Goal: Transaction & Acquisition: Book appointment/travel/reservation

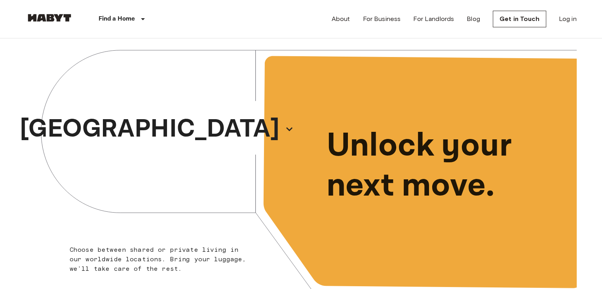
click at [207, 135] on div "[GEOGRAPHIC_DATA]" at bounding box center [163, 128] width 275 height 181
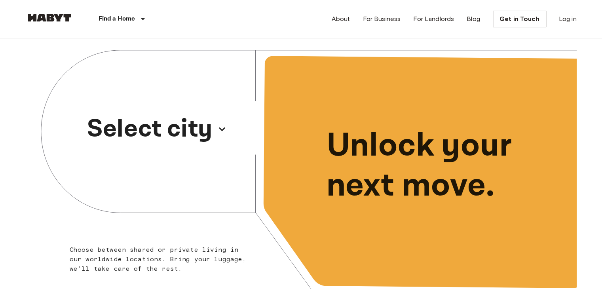
click at [196, 135] on p "Select city" at bounding box center [149, 129] width 125 height 38
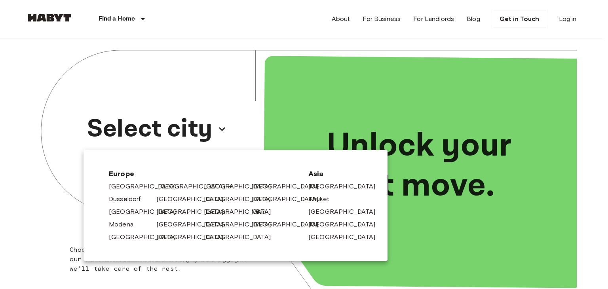
click at [176, 189] on link "[GEOGRAPHIC_DATA]" at bounding box center [195, 186] width 75 height 9
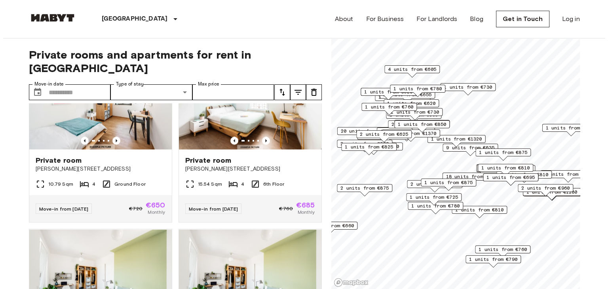
scroll to position [1453, 0]
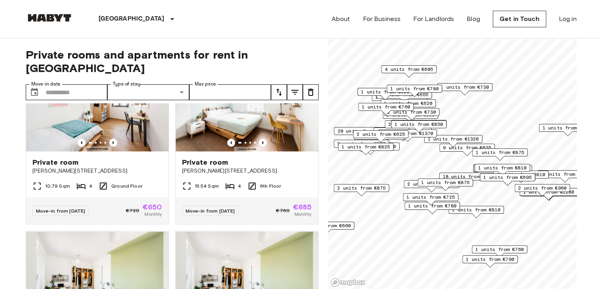
click at [298, 87] on icon "tune" at bounding box center [294, 91] width 9 height 9
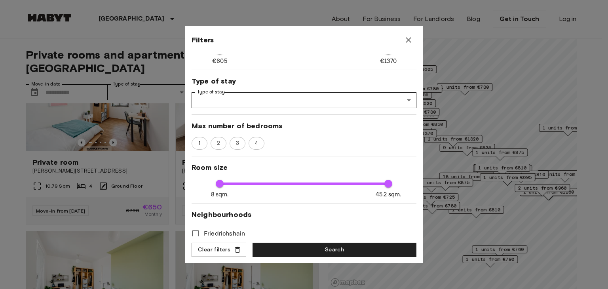
scroll to position [79, 0]
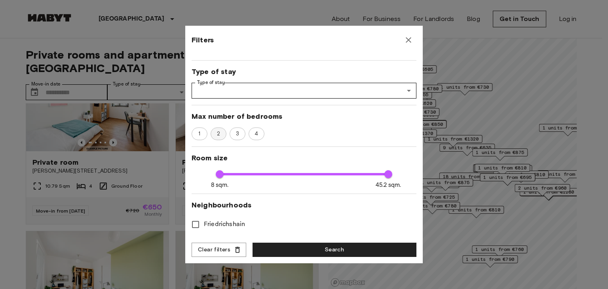
click at [219, 135] on span "2" at bounding box center [218, 134] width 12 height 8
type input "****"
type input "**"
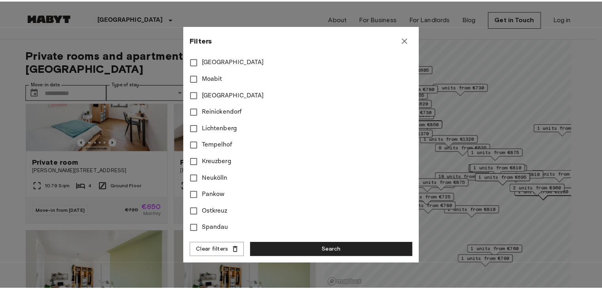
scroll to position [0, 0]
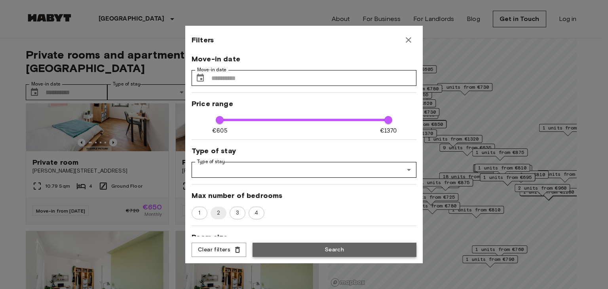
click at [292, 246] on button "Search" at bounding box center [334, 250] width 164 height 15
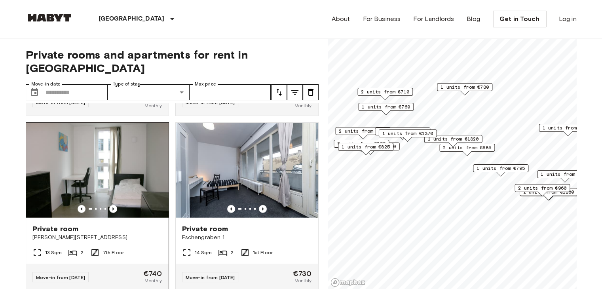
scroll to position [2165, 0]
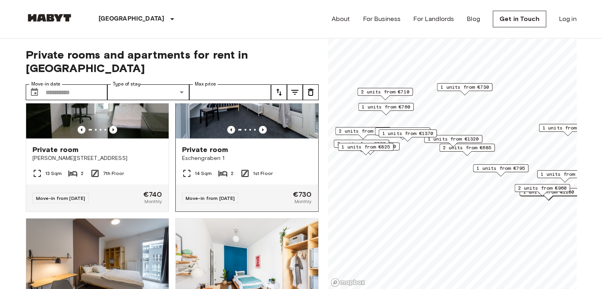
click at [224, 154] on div "Private room" at bounding box center [247, 149] width 130 height 9
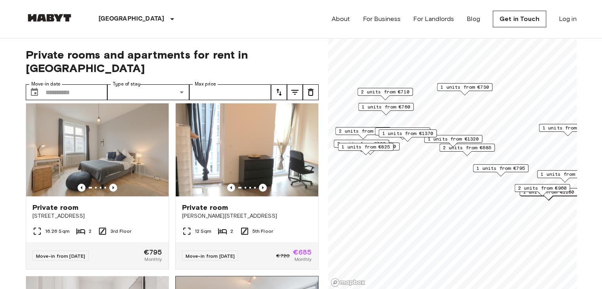
scroll to position [0, 0]
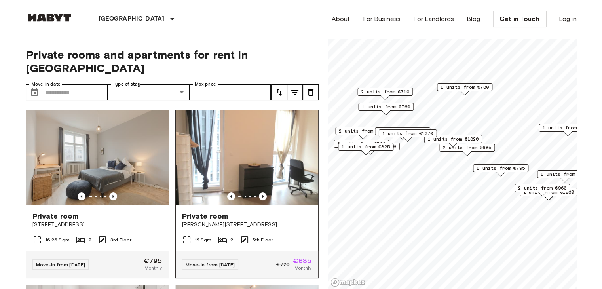
click at [208, 221] on span "[PERSON_NAME][STREET_ADDRESS]" at bounding box center [247, 225] width 130 height 8
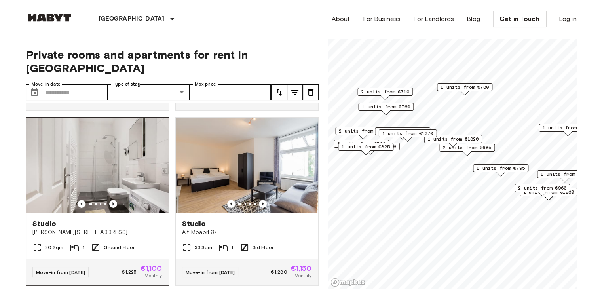
scroll to position [158, 0]
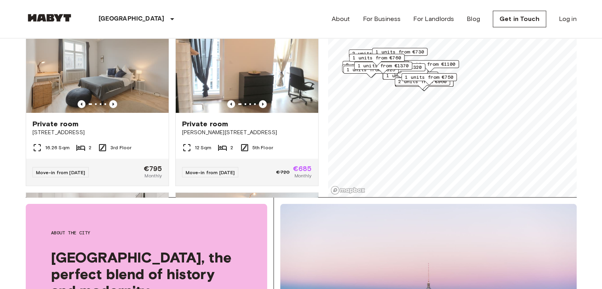
scroll to position [79, 0]
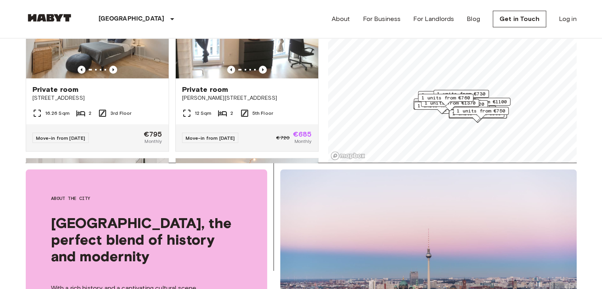
scroll to position [158, 0]
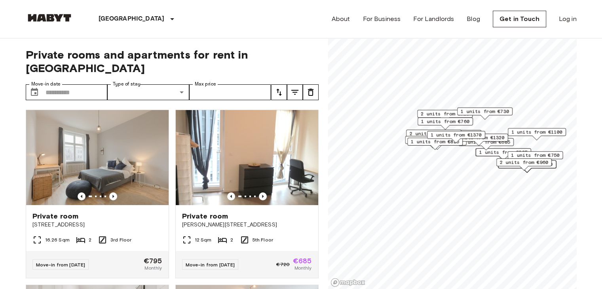
drag, startPoint x: 468, startPoint y: 198, endPoint x: 440, endPoint y: 117, distance: 85.2
click at [440, 118] on span "1 units from €760" at bounding box center [445, 121] width 48 height 7
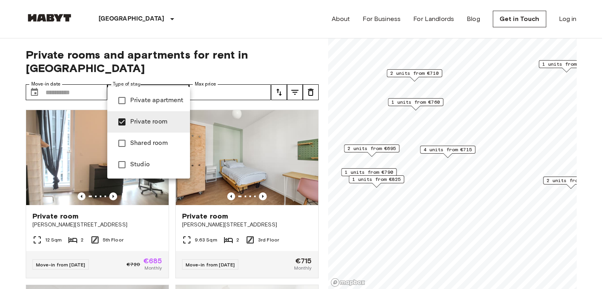
click at [201, 199] on div at bounding box center [304, 144] width 608 height 289
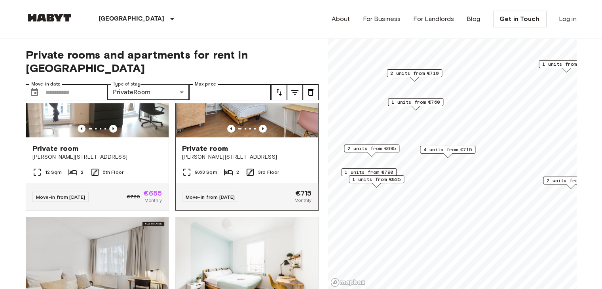
scroll to position [79, 0]
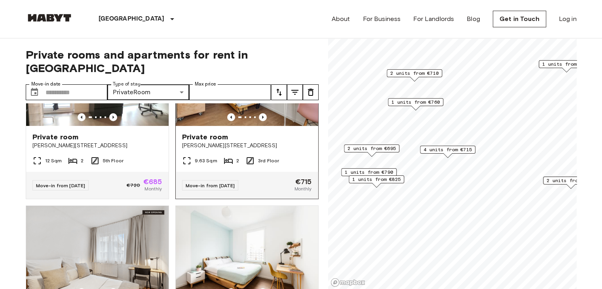
click at [225, 132] on div "Private room" at bounding box center [247, 136] width 130 height 9
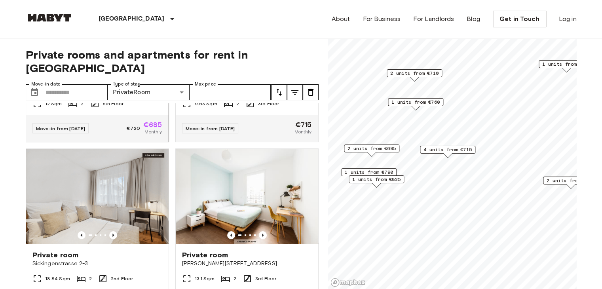
scroll to position [158, 0]
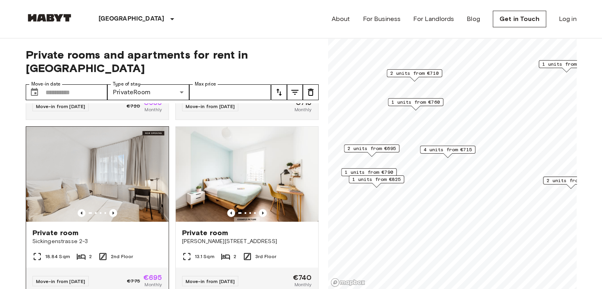
click at [57, 237] on span "Sickingenstrasse 2-3" at bounding box center [97, 241] width 130 height 8
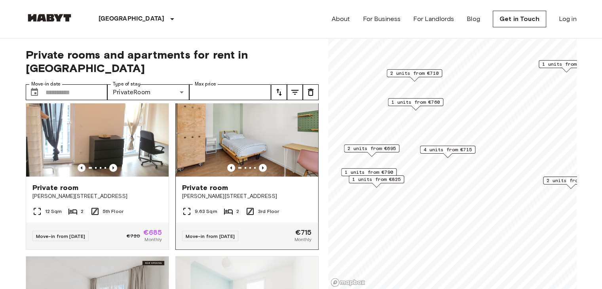
scroll to position [0, 0]
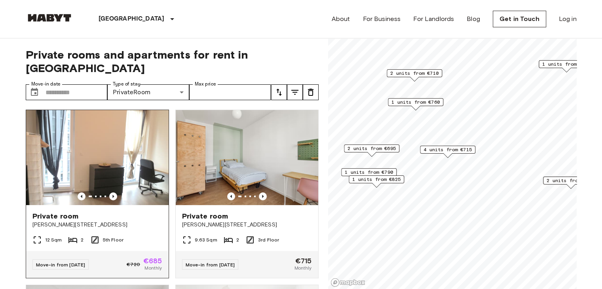
click at [76, 211] on span "Private room" at bounding box center [55, 215] width 46 height 9
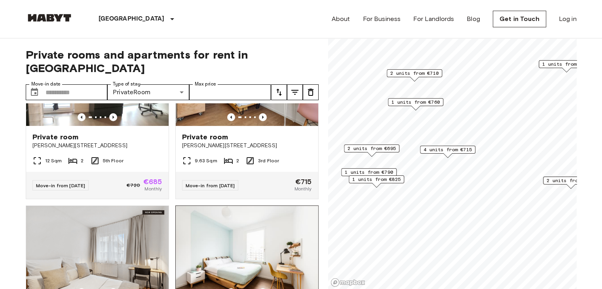
scroll to position [158, 0]
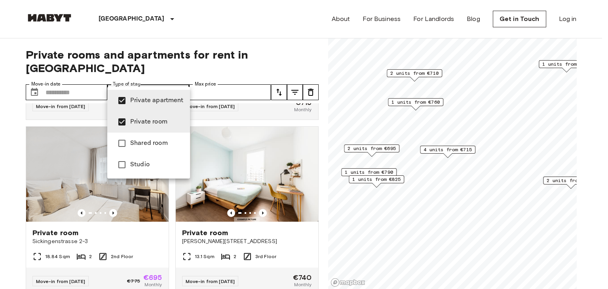
type input "**********"
click at [295, 47] on div at bounding box center [304, 144] width 608 height 289
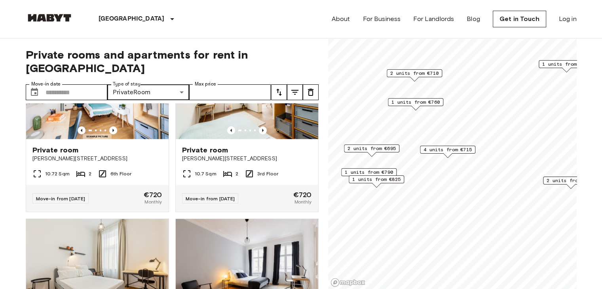
scroll to position [949, 0]
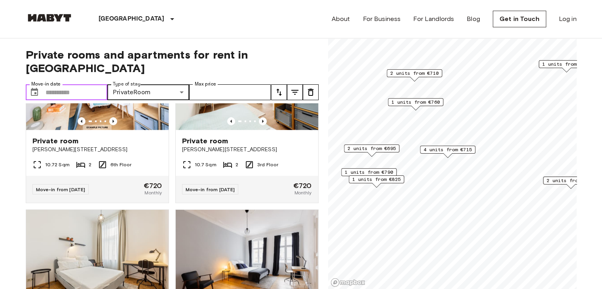
click at [64, 84] on input "Move-in date" at bounding box center [76, 92] width 62 height 16
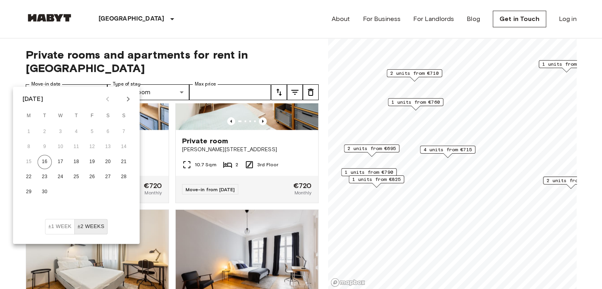
click at [128, 100] on icon "Next month" at bounding box center [128, 99] width 3 height 5
click at [133, 101] on button "Next month" at bounding box center [127, 98] width 13 height 13
click at [126, 98] on icon "Next month" at bounding box center [127, 98] width 9 height 9
click at [103, 95] on icon "Previous month" at bounding box center [107, 98] width 9 height 9
click at [108, 131] on button "1" at bounding box center [108, 132] width 14 height 14
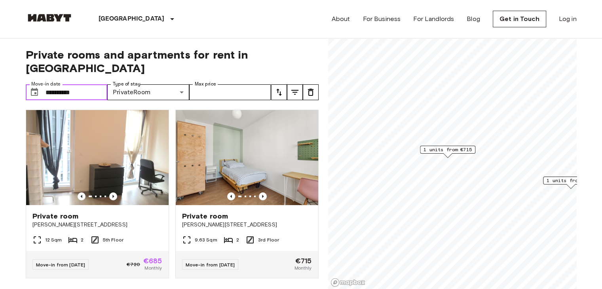
click at [92, 84] on input "**********" at bounding box center [76, 92] width 62 height 16
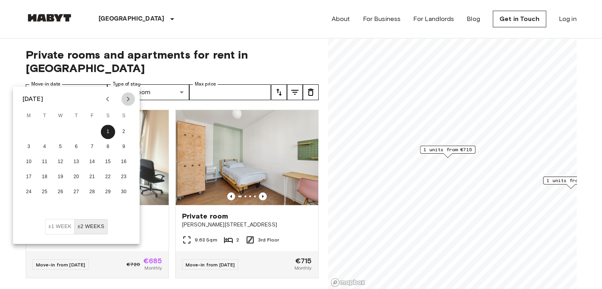
click at [131, 96] on icon "Next month" at bounding box center [127, 98] width 9 height 9
click at [30, 136] on button "1" at bounding box center [29, 132] width 14 height 14
type input "**********"
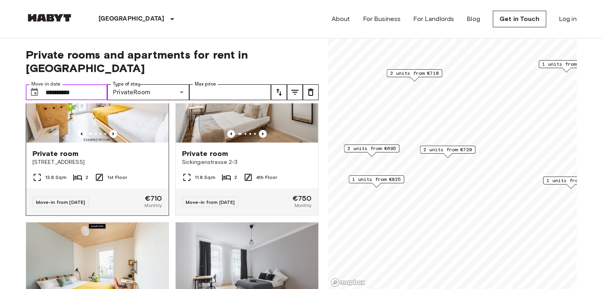
scroll to position [158, 0]
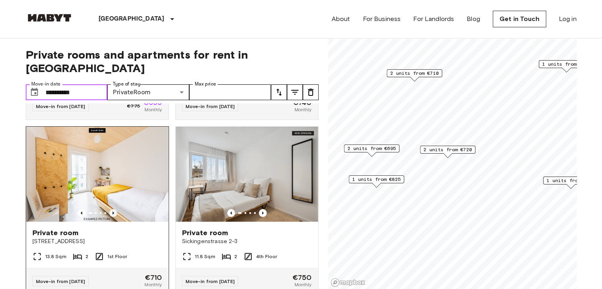
click at [112, 209] on icon "Previous image" at bounding box center [113, 213] width 8 height 8
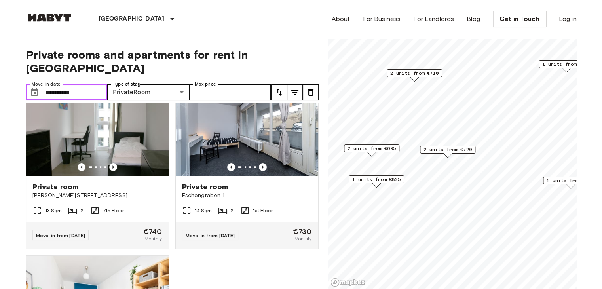
scroll to position [712, 0]
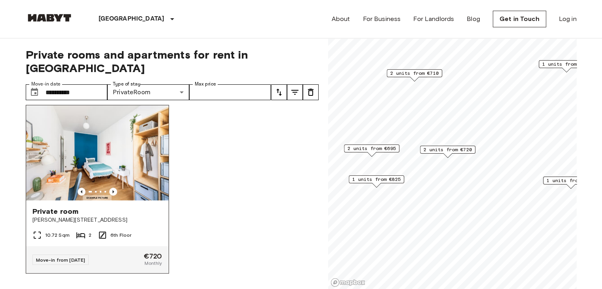
click at [85, 233] on div "10.72 Sqm 2 6th Floor" at bounding box center [97, 238] width 142 height 16
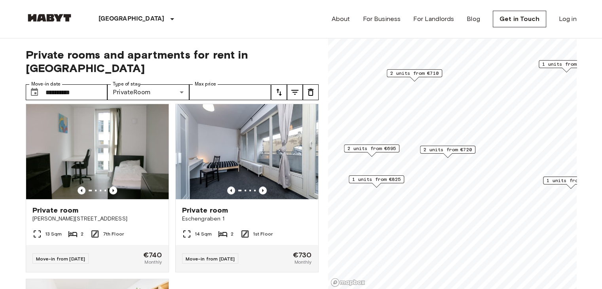
scroll to position [475, 0]
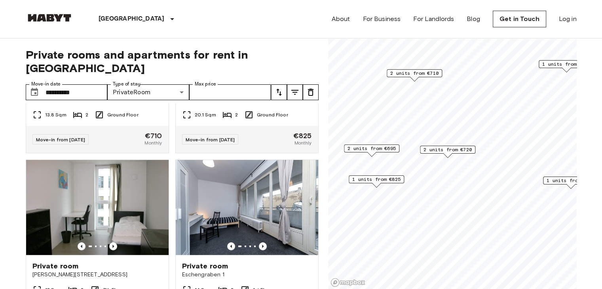
click at [53, 16] on img at bounding box center [49, 18] width 47 height 8
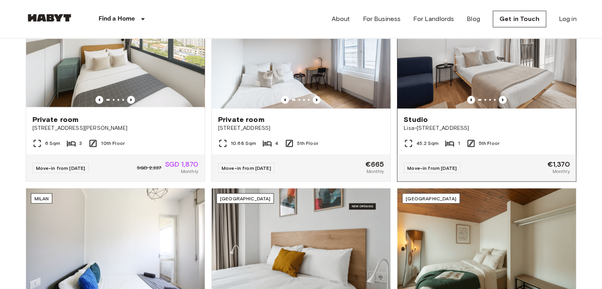
scroll to position [316, 0]
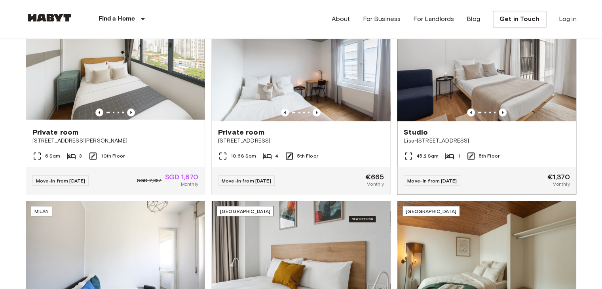
click at [427, 136] on div "Studio" at bounding box center [487, 131] width 166 height 9
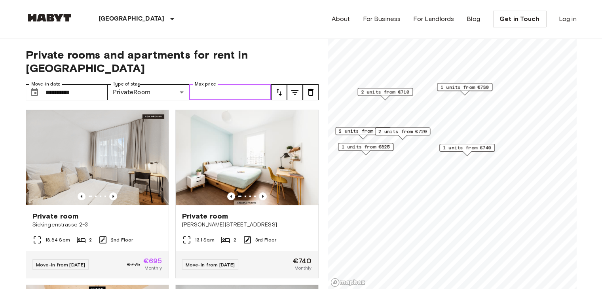
click at [224, 84] on input "Max price" at bounding box center [230, 92] width 82 height 16
click at [290, 84] on button "tune" at bounding box center [295, 92] width 16 height 16
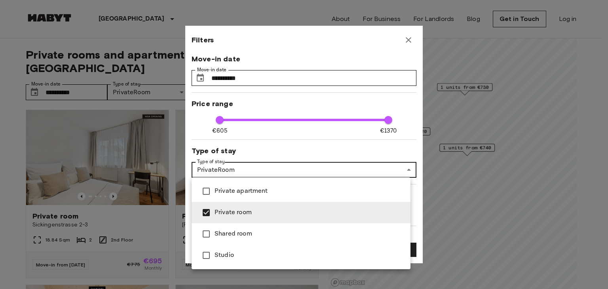
click at [243, 165] on div at bounding box center [304, 144] width 608 height 289
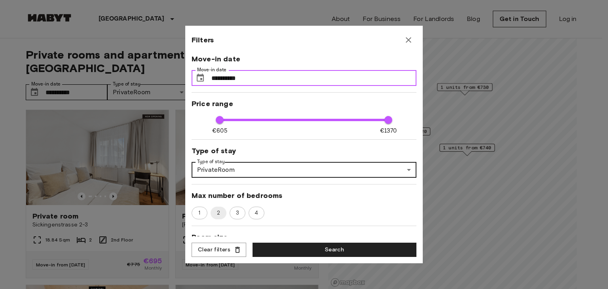
click at [345, 70] on input "**********" at bounding box center [313, 78] width 205 height 16
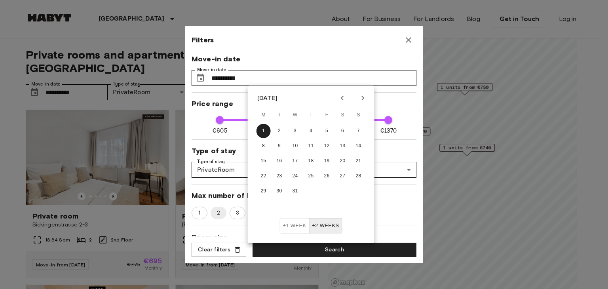
click at [401, 34] on div "Filters" at bounding box center [303, 40] width 225 height 16
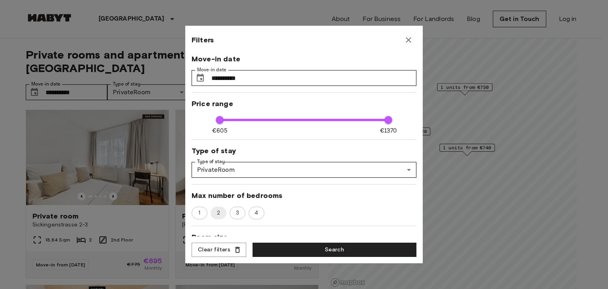
click at [407, 40] on icon "button" at bounding box center [408, 39] width 9 height 9
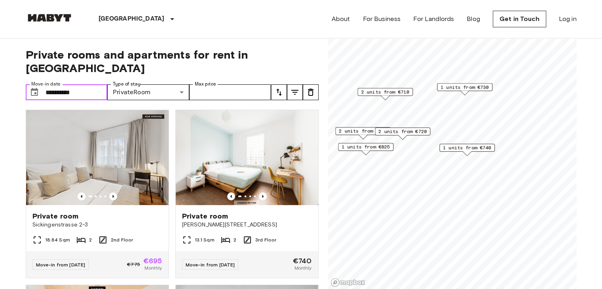
drag, startPoint x: 77, startPoint y: 82, endPoint x: 36, endPoint y: 83, distance: 41.2
click at [36, 84] on div "**********" at bounding box center [67, 92] width 82 height 16
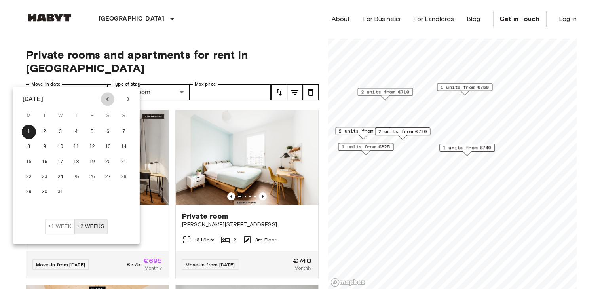
click at [108, 99] on icon "Previous month" at bounding box center [107, 98] width 9 height 9
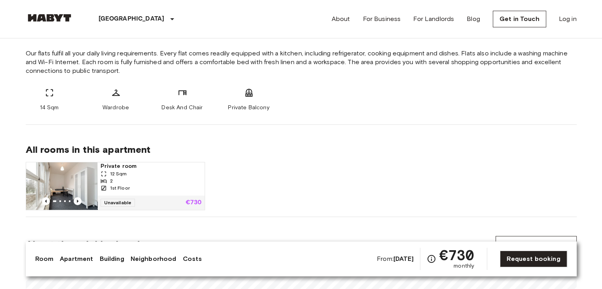
scroll to position [316, 0]
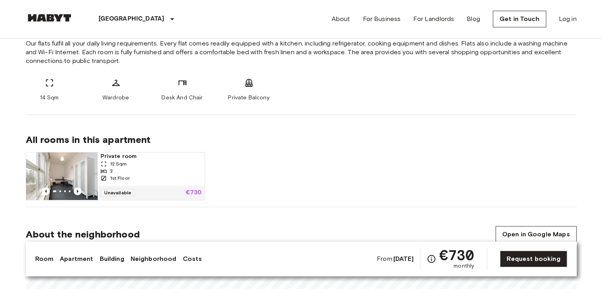
click at [88, 167] on img at bounding box center [61, 175] width 71 height 47
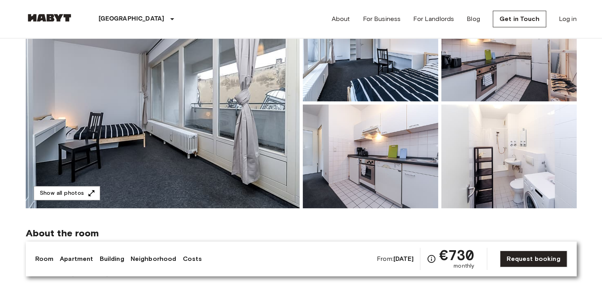
scroll to position [0, 0]
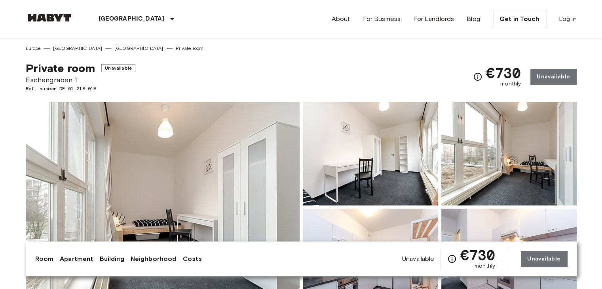
scroll to position [79, 0]
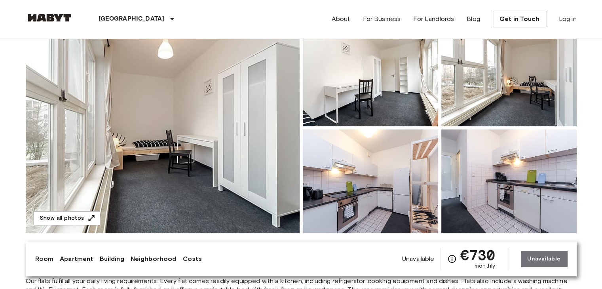
click at [82, 219] on button "Show all photos" at bounding box center [67, 218] width 66 height 15
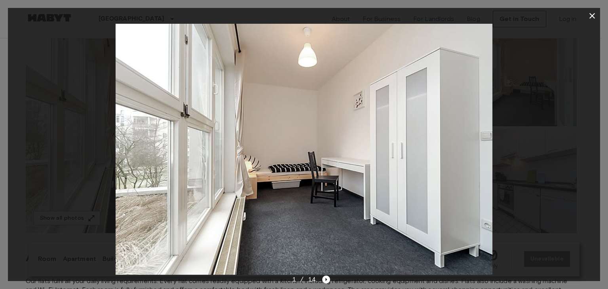
click at [555, 155] on div at bounding box center [304, 149] width 592 height 251
click at [327, 281] on icon "Next image" at bounding box center [326, 279] width 8 height 8
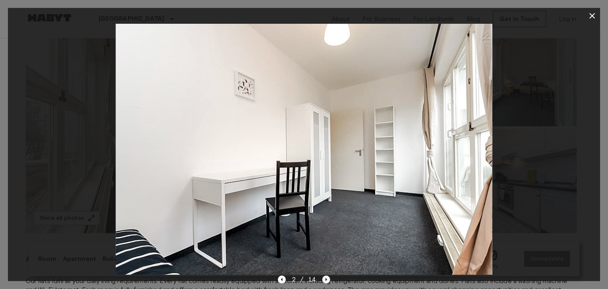
click at [327, 281] on icon "Next image" at bounding box center [326, 279] width 8 height 8
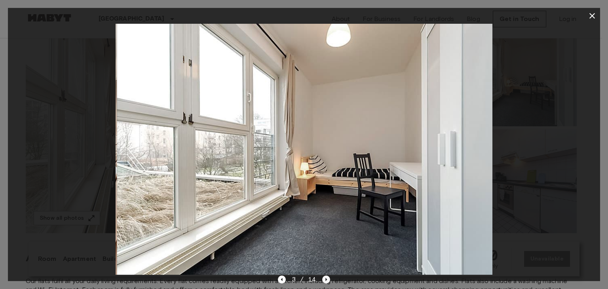
click at [327, 281] on icon "Next image" at bounding box center [326, 279] width 8 height 8
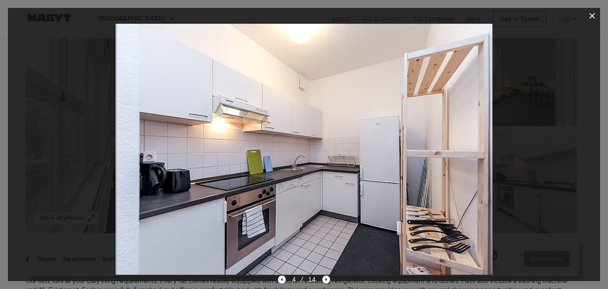
click at [327, 281] on icon "Next image" at bounding box center [326, 279] width 8 height 8
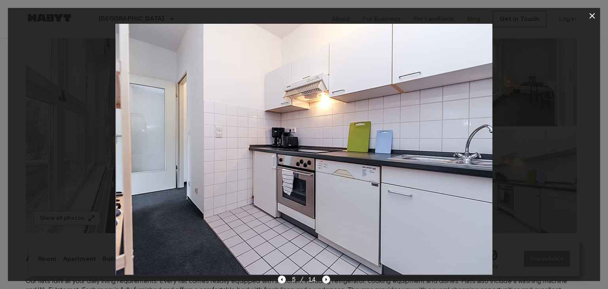
click at [327, 281] on icon "Next image" at bounding box center [326, 279] width 8 height 8
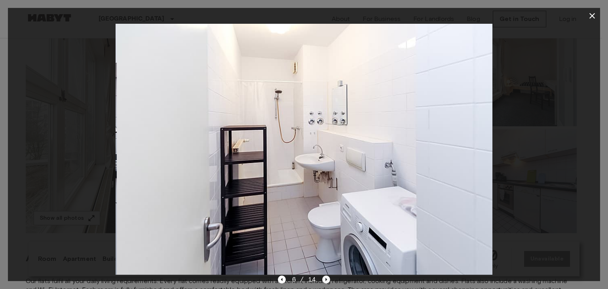
click at [327, 281] on icon "Next image" at bounding box center [326, 279] width 8 height 8
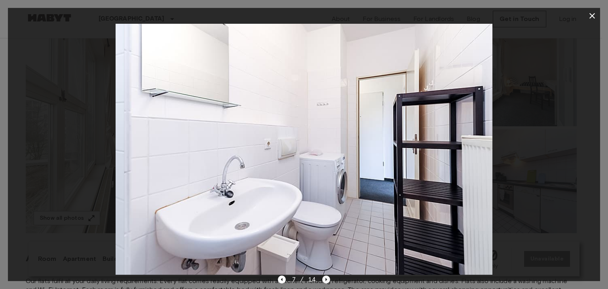
click at [327, 281] on icon "Next image" at bounding box center [326, 279] width 8 height 8
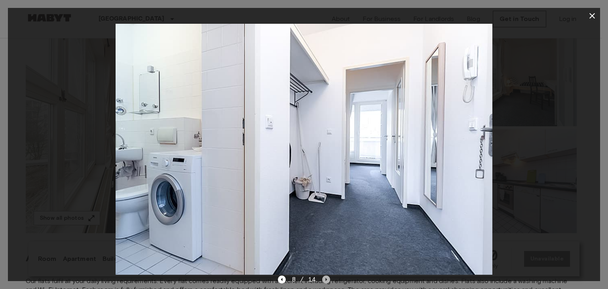
click at [327, 281] on icon "Next image" at bounding box center [326, 279] width 8 height 8
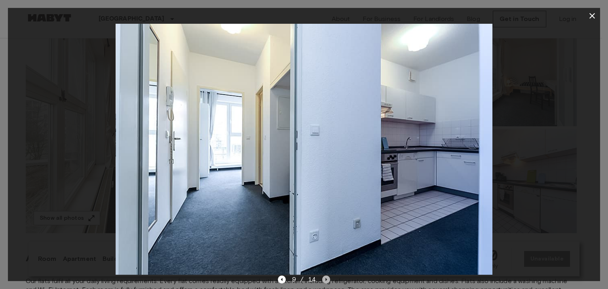
click at [327, 281] on icon "Next image" at bounding box center [326, 279] width 8 height 8
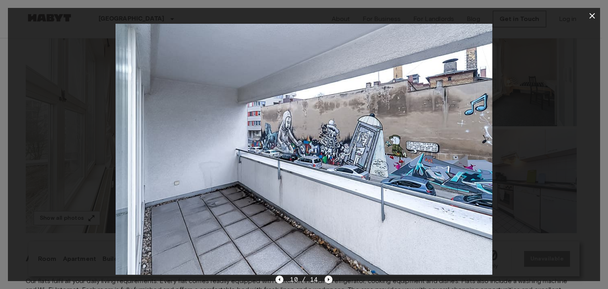
click at [327, 281] on icon "Next image" at bounding box center [328, 279] width 8 height 8
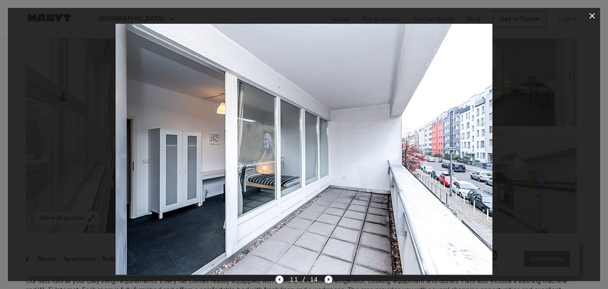
click at [326, 280] on icon "Next image" at bounding box center [328, 279] width 8 height 8
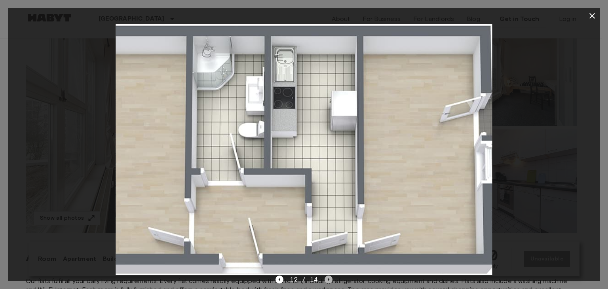
click at [326, 280] on icon "Next image" at bounding box center [328, 279] width 8 height 8
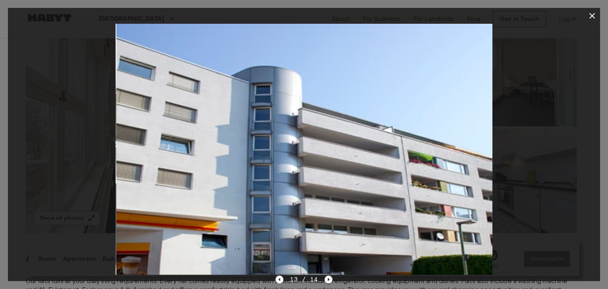
click at [326, 280] on icon "Next image" at bounding box center [328, 279] width 8 height 8
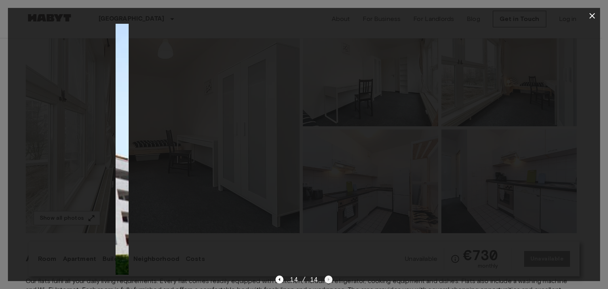
click at [326, 280] on div "14 / 14" at bounding box center [303, 279] width 57 height 9
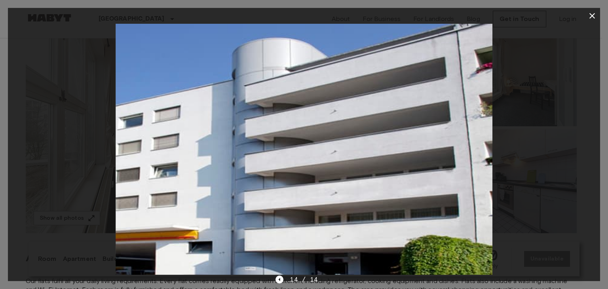
click at [593, 18] on icon "button" at bounding box center [591, 15] width 9 height 9
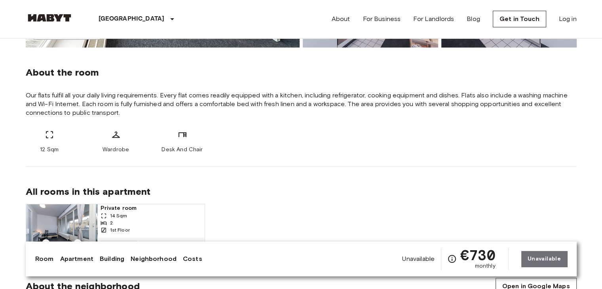
scroll to position [316, 0]
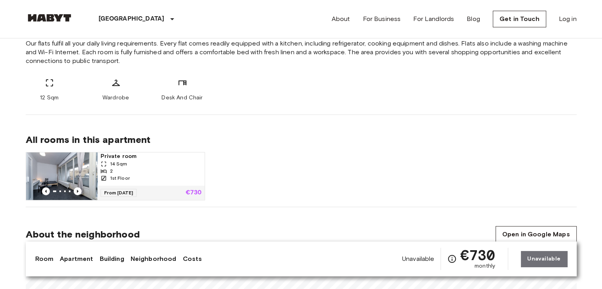
click at [119, 154] on span "Private room" at bounding box center [150, 156] width 101 height 8
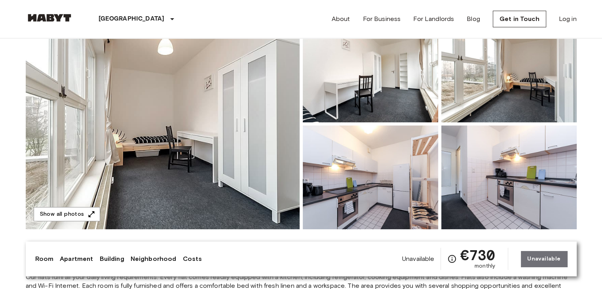
scroll to position [0, 0]
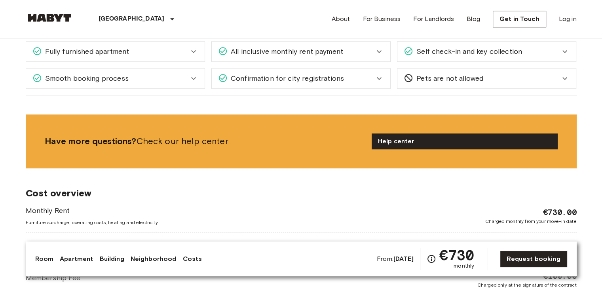
scroll to position [712, 0]
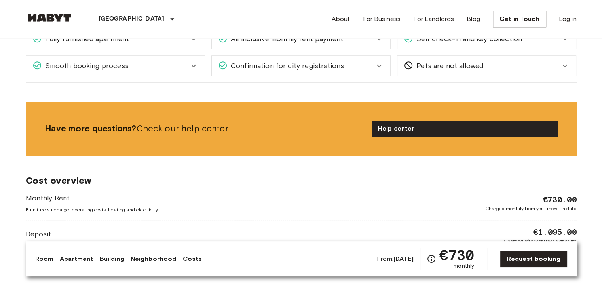
click at [192, 44] on div "Fully furnished apartment" at bounding box center [115, 39] width 178 height 20
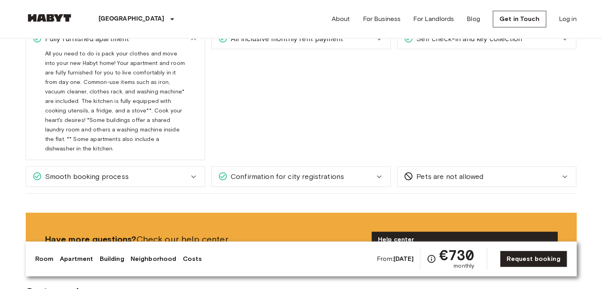
click at [262, 43] on span "All inclusive monthly rent payment" at bounding box center [285, 39] width 116 height 10
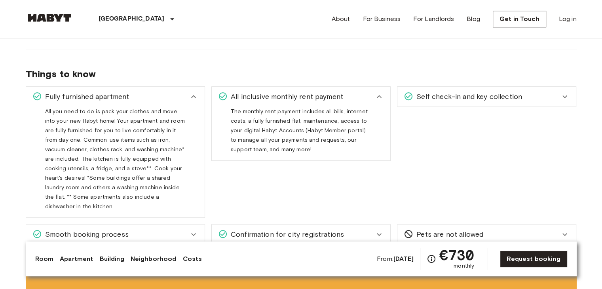
scroll to position [633, 0]
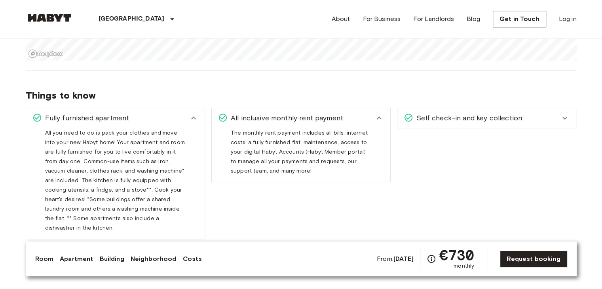
click at [441, 118] on span "Self check-in and key collection" at bounding box center [467, 118] width 109 height 10
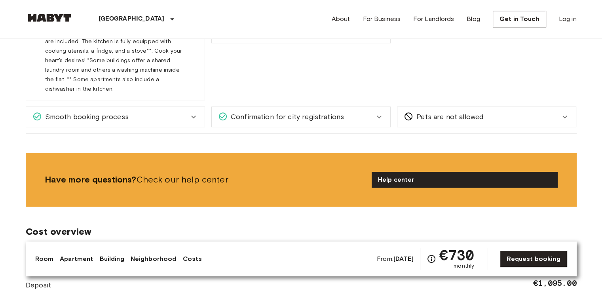
scroll to position [791, 0]
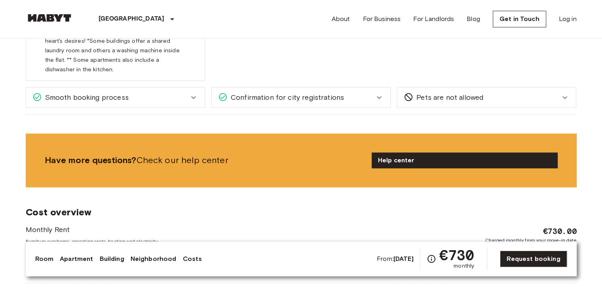
click at [153, 92] on div "Smooth booking process" at bounding box center [110, 97] width 156 height 10
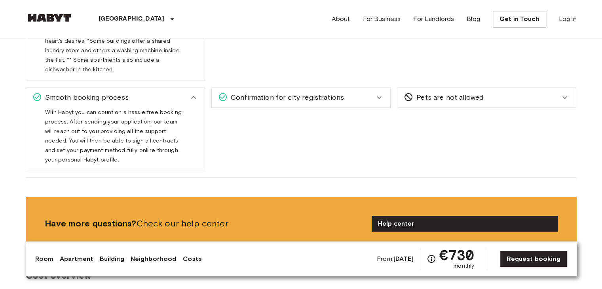
click at [266, 92] on span "Confirmation for city registrations" at bounding box center [285, 97] width 116 height 10
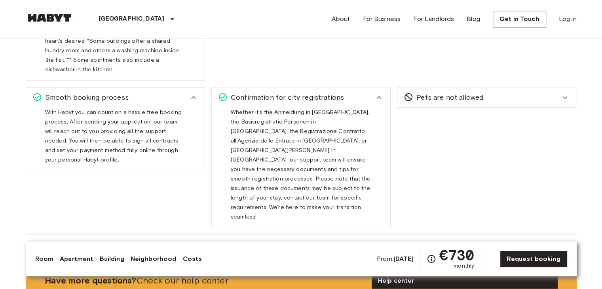
click at [468, 92] on span "Pets are not allowed" at bounding box center [448, 97] width 70 height 10
click at [465, 92] on span "Pets are not allowed" at bounding box center [448, 97] width 70 height 10
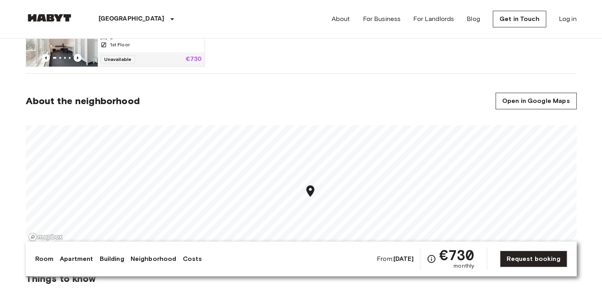
scroll to position [0, 0]
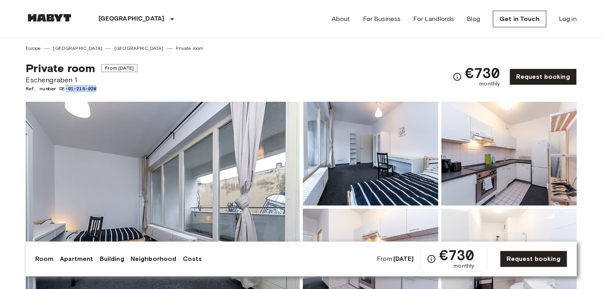
drag, startPoint x: 66, startPoint y: 89, endPoint x: 100, endPoint y: 89, distance: 34.0
click at [100, 89] on span "Ref. number DE-01-218-02M" at bounding box center [82, 88] width 112 height 7
click at [267, 83] on div "Private room From Dec 4 2025 Eschengraben 1 Ref. number DE-01-218-02M €730 mont…" at bounding box center [301, 72] width 551 height 40
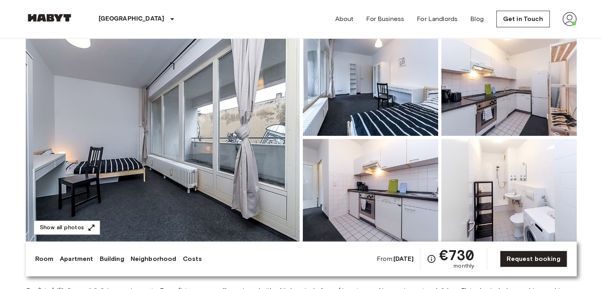
scroll to position [79, 0]
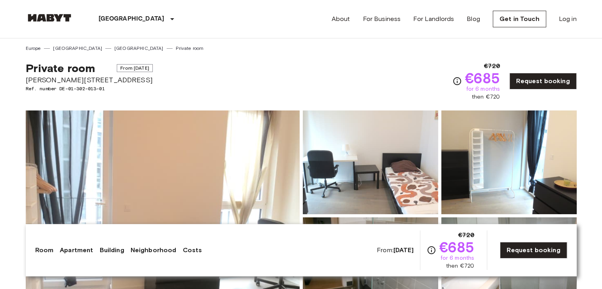
scroll to position [237, 0]
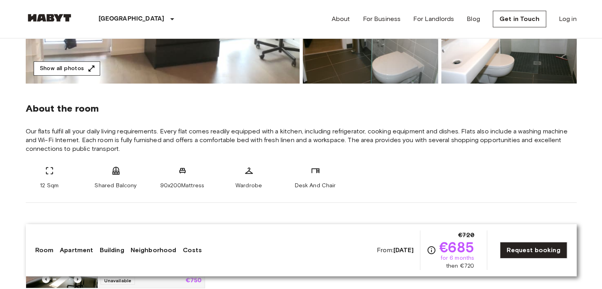
click at [79, 64] on button "Show all photos" at bounding box center [67, 68] width 66 height 15
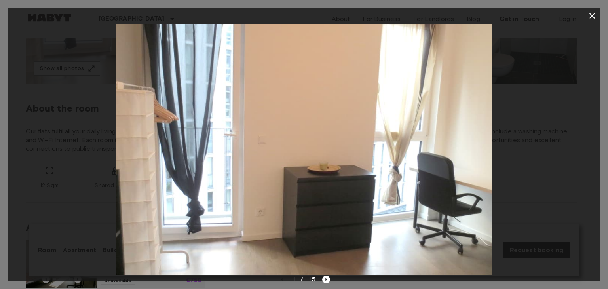
click at [536, 141] on div at bounding box center [304, 149] width 592 height 251
click at [326, 279] on icon "Next image" at bounding box center [327, 279] width 2 height 3
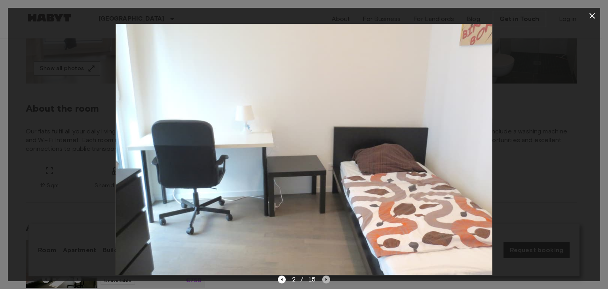
click at [326, 279] on icon "Next image" at bounding box center [327, 279] width 2 height 3
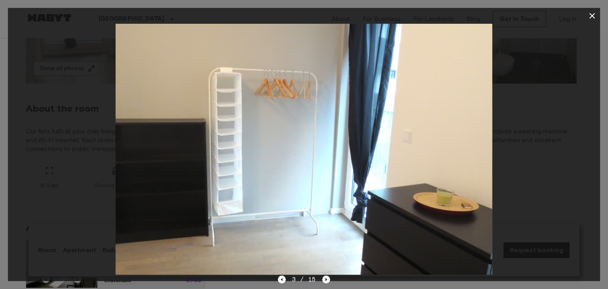
click at [326, 279] on icon "Next image" at bounding box center [327, 279] width 2 height 3
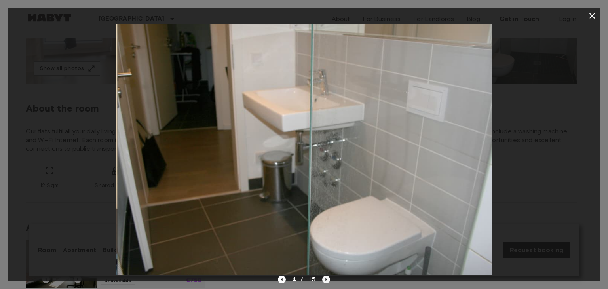
click at [326, 279] on icon "Next image" at bounding box center [327, 279] width 2 height 3
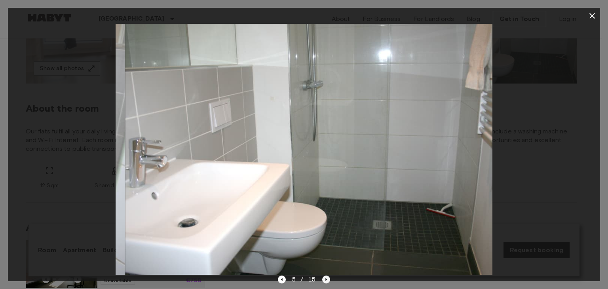
click at [326, 279] on icon "Next image" at bounding box center [327, 279] width 2 height 3
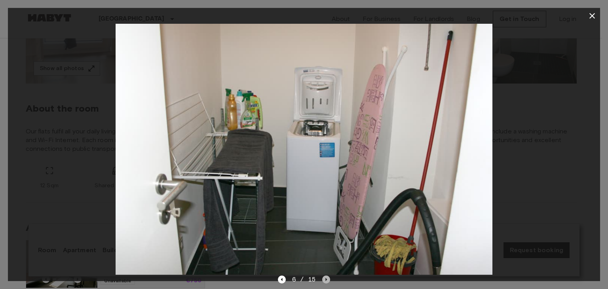
click at [326, 279] on icon "Next image" at bounding box center [327, 279] width 2 height 3
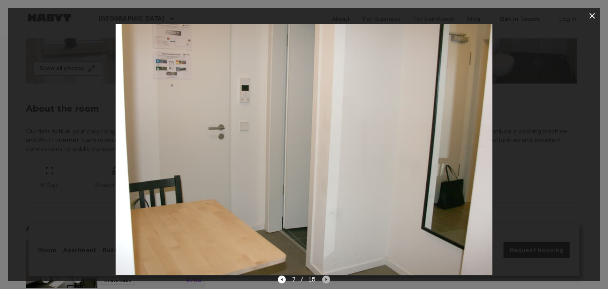
click at [326, 279] on icon "Next image" at bounding box center [327, 279] width 2 height 3
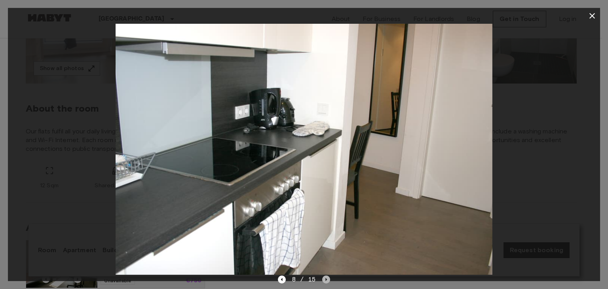
click at [326, 279] on icon "Next image" at bounding box center [327, 279] width 2 height 3
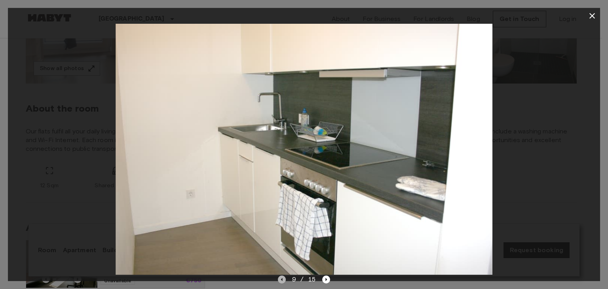
click at [284, 279] on icon "Previous image" at bounding box center [282, 279] width 8 height 8
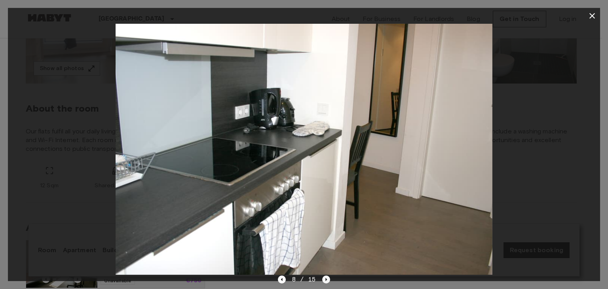
click at [325, 278] on icon "Next image" at bounding box center [326, 279] width 8 height 8
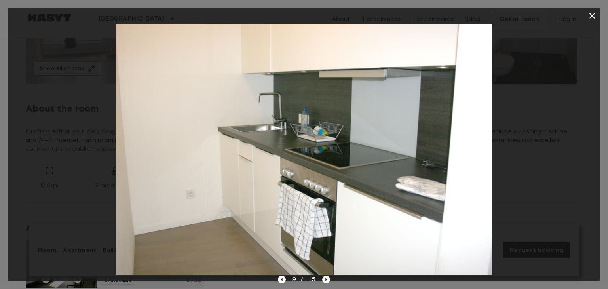
click at [325, 278] on icon "Next image" at bounding box center [326, 279] width 8 height 8
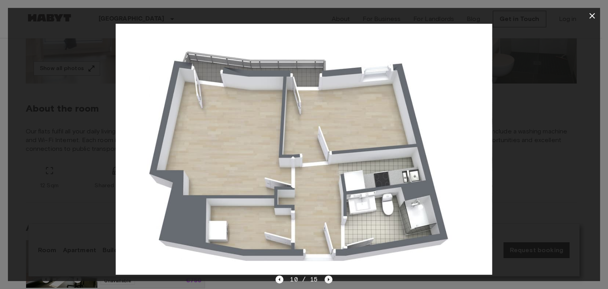
click at [331, 280] on icon "Next image" at bounding box center [328, 279] width 8 height 8
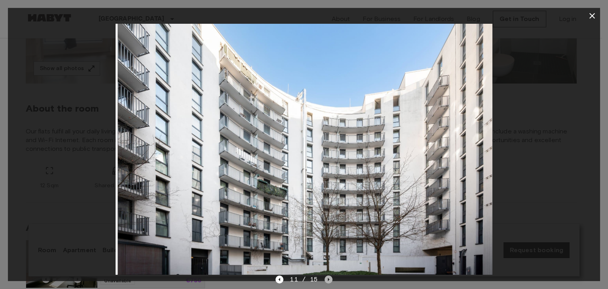
click at [329, 280] on icon "Next image" at bounding box center [328, 279] width 8 height 8
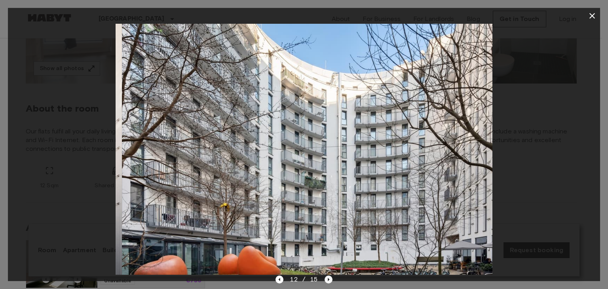
click at [329, 280] on icon "Next image" at bounding box center [328, 279] width 8 height 8
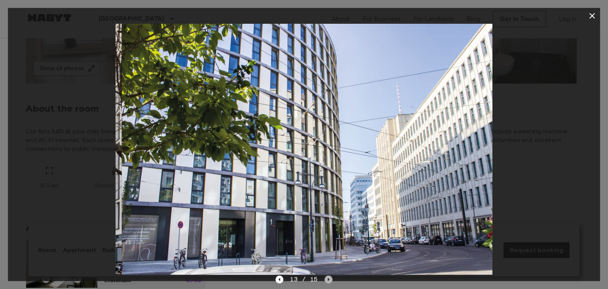
click at [329, 280] on icon "Next image" at bounding box center [328, 279] width 8 height 8
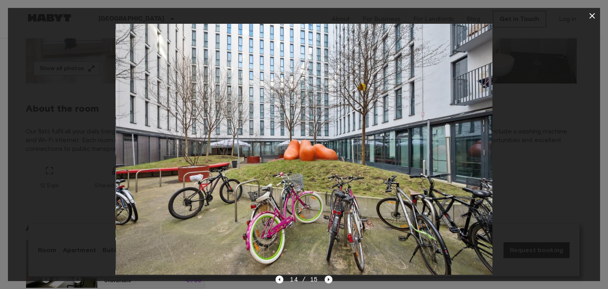
click at [329, 280] on icon "Next image" at bounding box center [328, 279] width 8 height 8
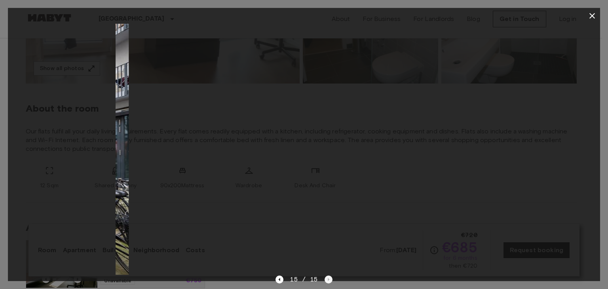
click at [329, 280] on div "15 / 15" at bounding box center [303, 279] width 57 height 9
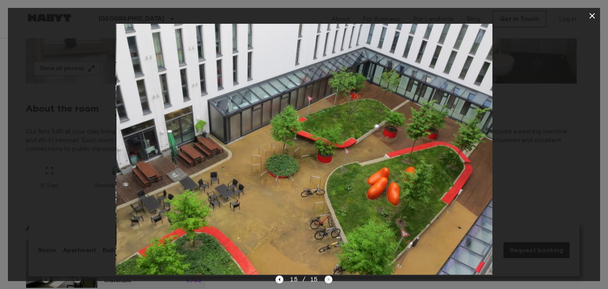
click at [329, 280] on div "15 / 15" at bounding box center [303, 279] width 57 height 9
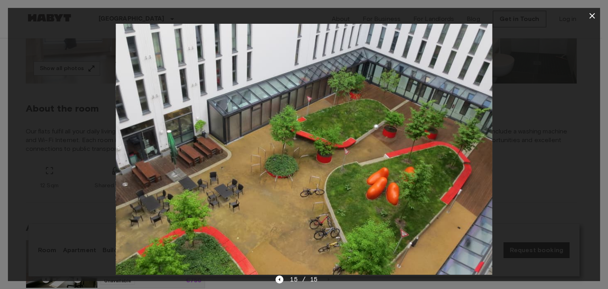
click at [589, 13] on icon "button" at bounding box center [592, 16] width 6 height 6
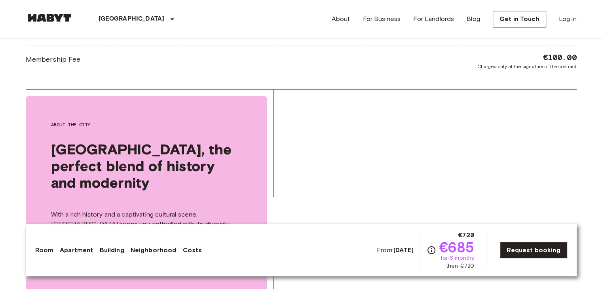
scroll to position [949, 0]
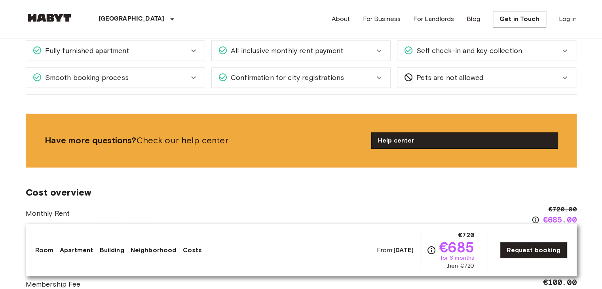
click at [412, 133] on link "Help center" at bounding box center [464, 141] width 186 height 16
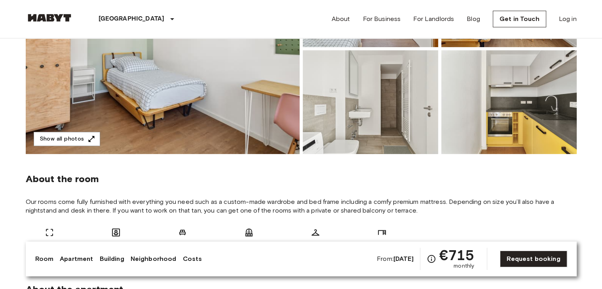
scroll to position [79, 0]
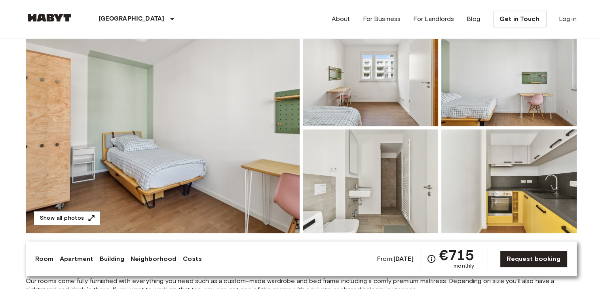
click at [60, 214] on button "Show all photos" at bounding box center [67, 218] width 66 height 15
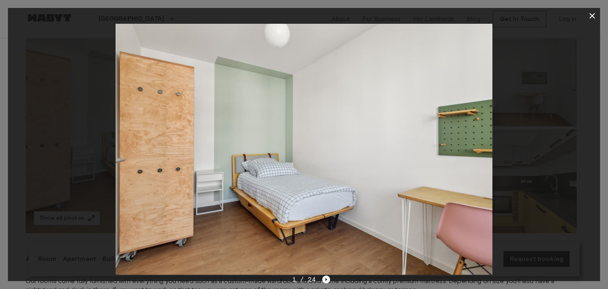
click at [325, 277] on icon "Next image" at bounding box center [326, 279] width 8 height 8
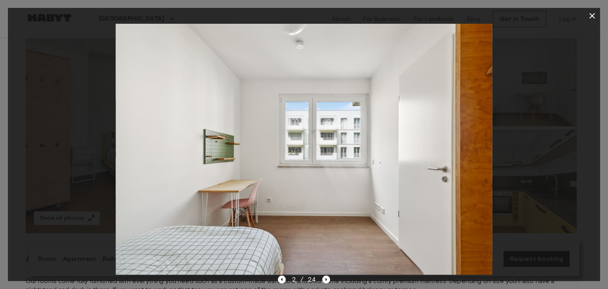
click at [318, 277] on div "2 / 24" at bounding box center [304, 279] width 53 height 9
click at [328, 277] on icon "Next image" at bounding box center [326, 279] width 8 height 8
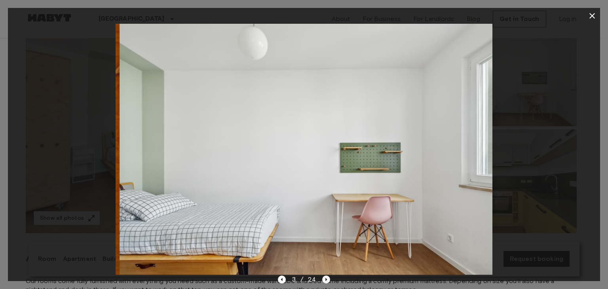
click at [328, 277] on icon "Next image" at bounding box center [326, 279] width 8 height 8
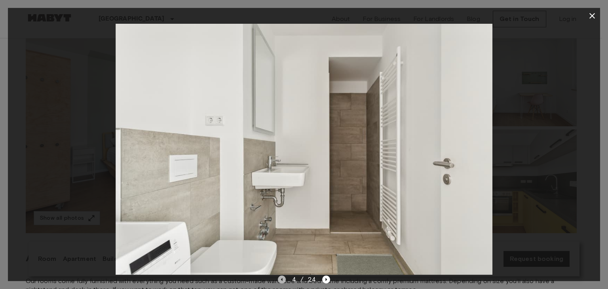
click at [284, 280] on icon "Previous image" at bounding box center [282, 279] width 8 height 8
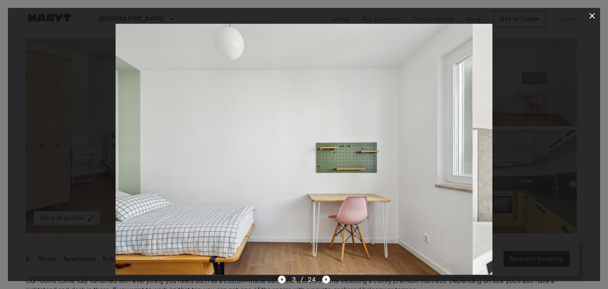
click at [283, 280] on icon "Previous image" at bounding box center [282, 279] width 8 height 8
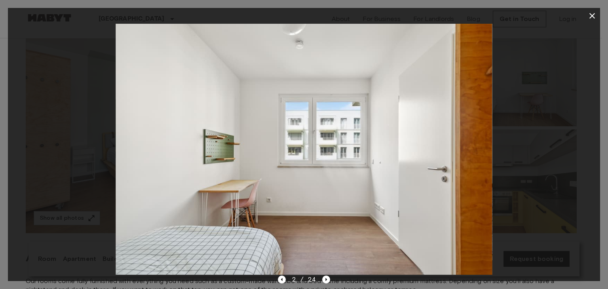
click at [314, 277] on span "2 / 24" at bounding box center [304, 279] width 24 height 9
click at [322, 280] on icon "Next image" at bounding box center [326, 279] width 8 height 8
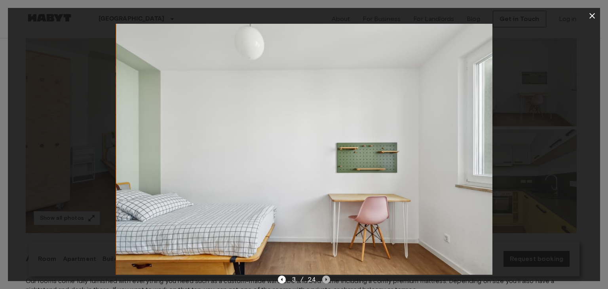
click at [322, 280] on icon "Next image" at bounding box center [326, 279] width 8 height 8
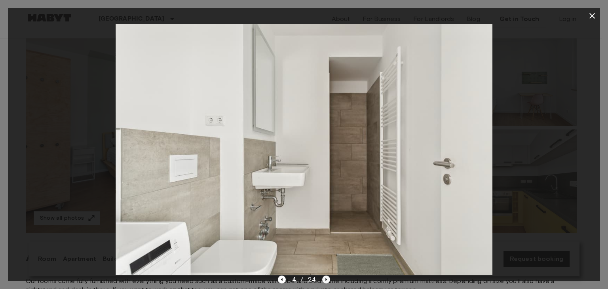
click at [322, 280] on icon "Next image" at bounding box center [326, 279] width 8 height 8
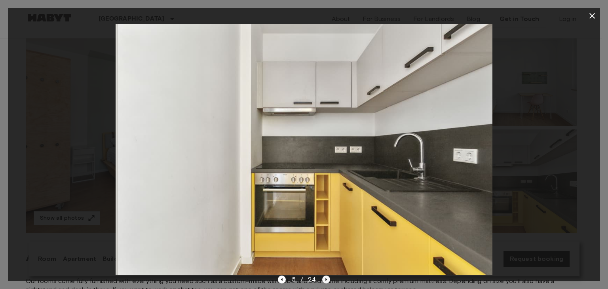
click at [322, 280] on icon "Next image" at bounding box center [326, 279] width 8 height 8
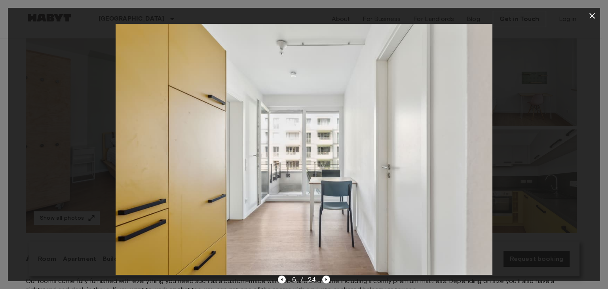
click at [320, 280] on div "6 / 24" at bounding box center [304, 279] width 53 height 9
click at [327, 277] on icon "Next image" at bounding box center [326, 279] width 8 height 8
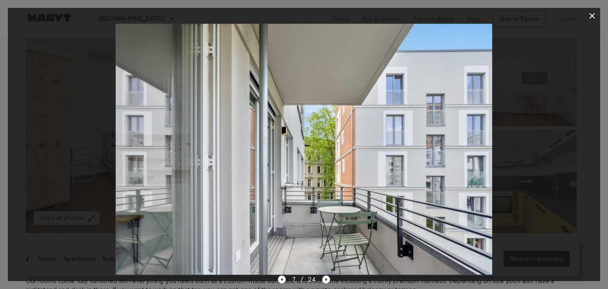
click at [326, 277] on icon "Next image" at bounding box center [326, 279] width 8 height 8
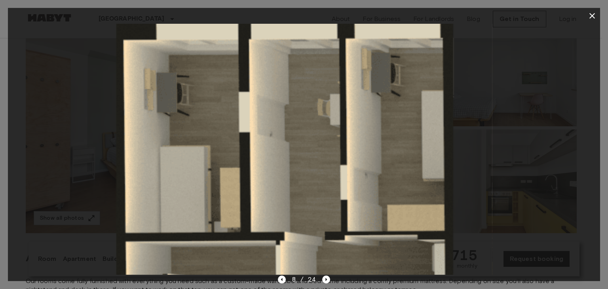
click at [325, 275] on div "8 / 24" at bounding box center [304, 279] width 53 height 9
click at [328, 280] on icon "Next image" at bounding box center [326, 279] width 8 height 8
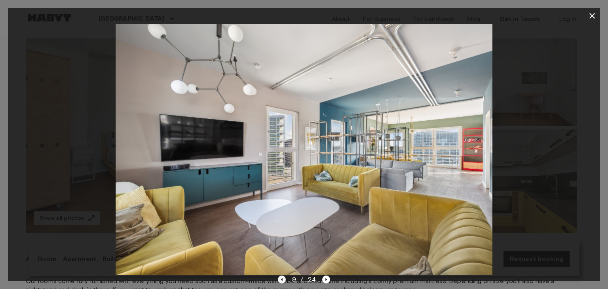
click at [279, 277] on icon "Previous image" at bounding box center [282, 279] width 8 height 8
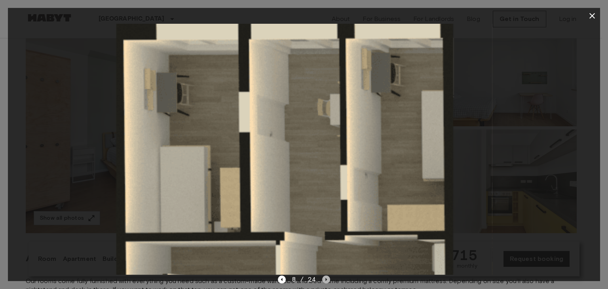
click at [324, 280] on icon "Next image" at bounding box center [326, 279] width 8 height 8
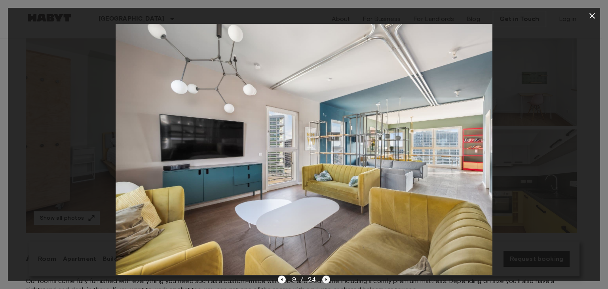
click at [322, 279] on icon "Next image" at bounding box center [326, 279] width 8 height 8
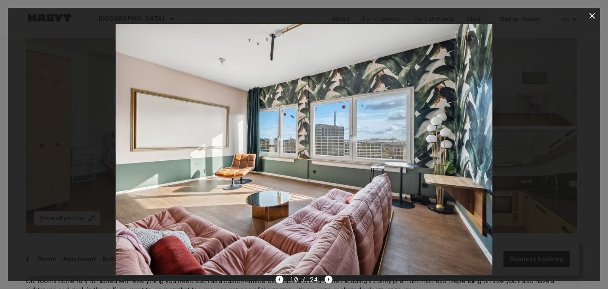
click at [321, 277] on div "10 / 24" at bounding box center [303, 279] width 57 height 9
click at [320, 277] on div "10 / 24" at bounding box center [303, 279] width 57 height 9
click at [593, 17] on icon "button" at bounding box center [591, 15] width 9 height 9
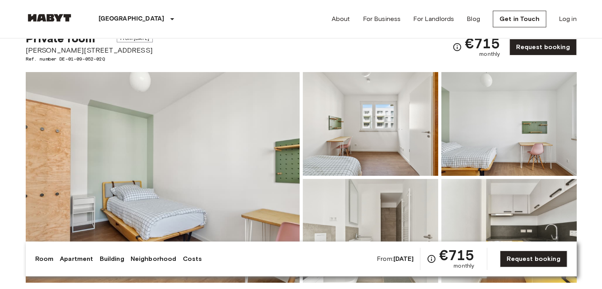
scroll to position [0, 0]
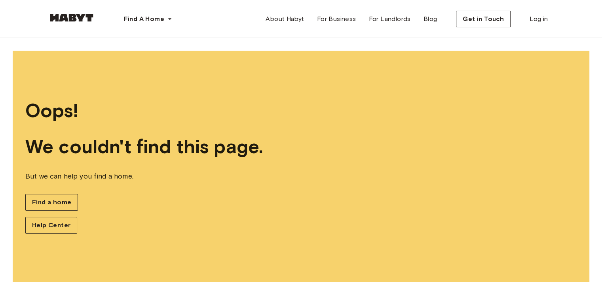
click at [54, 177] on span "But we can help you find a home." at bounding box center [300, 176] width 551 height 10
click at [69, 15] on img at bounding box center [71, 18] width 47 height 8
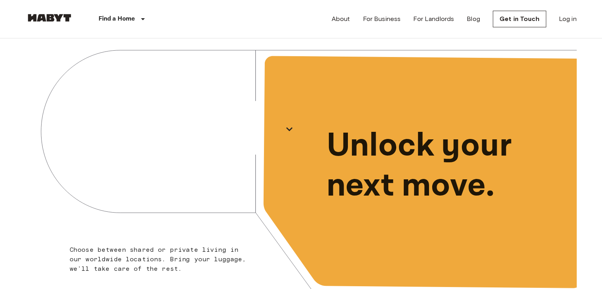
click at [262, 228] on icon at bounding box center [301, 171] width 551 height 267
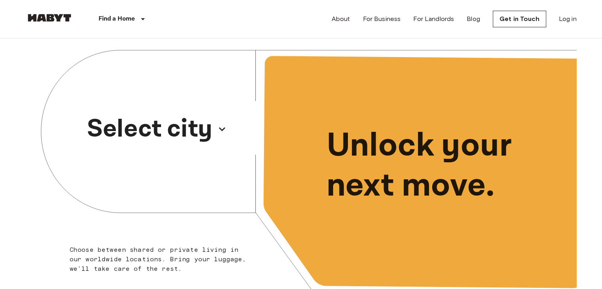
click at [182, 125] on p "Select city" at bounding box center [149, 129] width 125 height 38
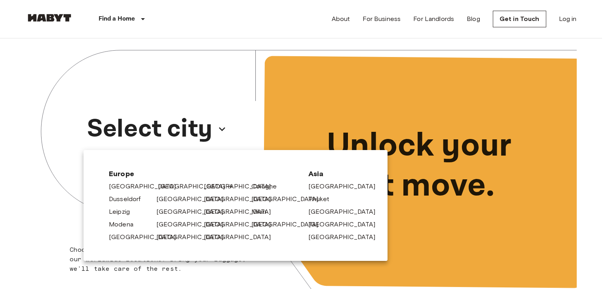
click at [160, 186] on link "[GEOGRAPHIC_DATA]" at bounding box center [195, 186] width 75 height 9
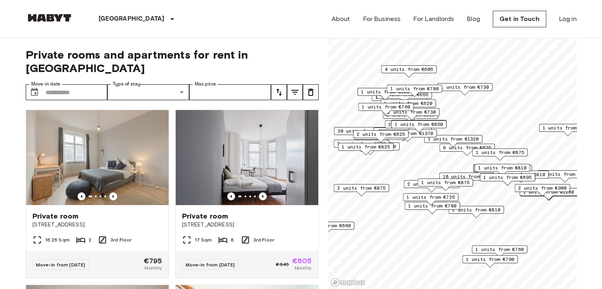
click at [296, 84] on button "tune" at bounding box center [295, 92] width 16 height 16
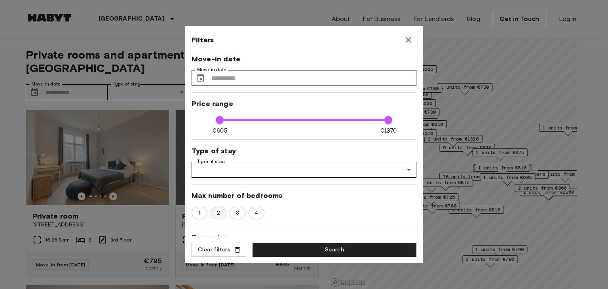
click at [219, 217] on div "2" at bounding box center [218, 213] width 16 height 13
type input "****"
type input "**"
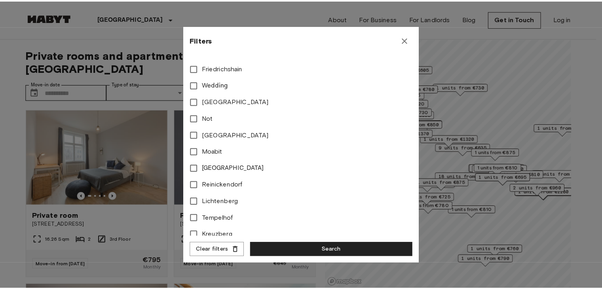
scroll to position [314, 0]
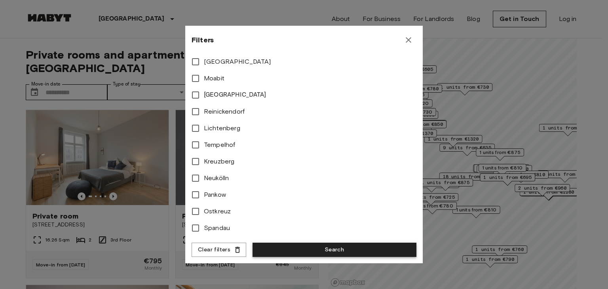
click at [301, 244] on button "Search" at bounding box center [334, 250] width 164 height 15
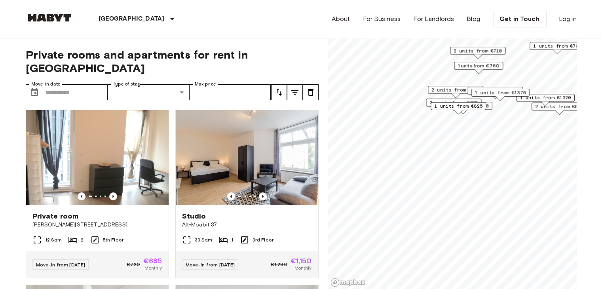
click at [436, 106] on span "1 units from €825" at bounding box center [458, 105] width 48 height 7
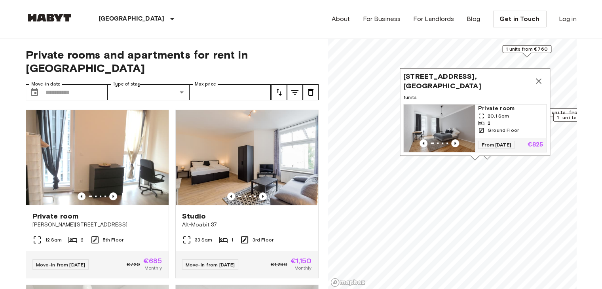
click at [540, 76] on icon "Map marker" at bounding box center [538, 80] width 9 height 9
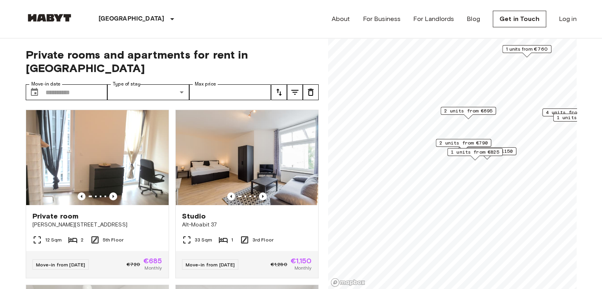
click at [447, 142] on span "2 units from €790" at bounding box center [463, 142] width 48 height 7
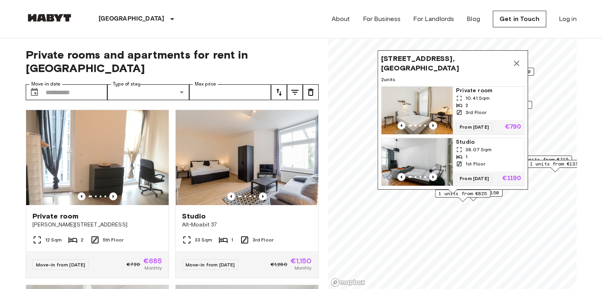
click at [517, 59] on icon "Map marker" at bounding box center [516, 63] width 9 height 9
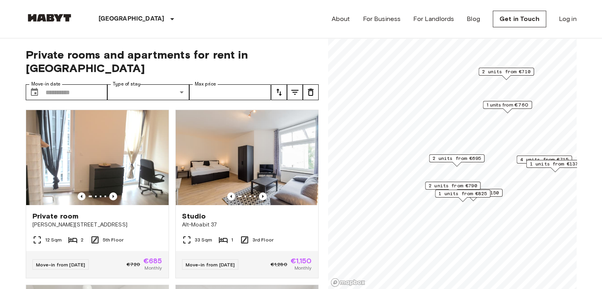
click at [462, 158] on span "2 units from €695" at bounding box center [456, 158] width 48 height 7
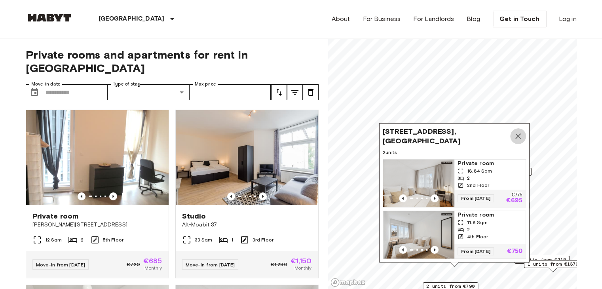
click at [517, 131] on icon "Map marker" at bounding box center [517, 135] width 9 height 9
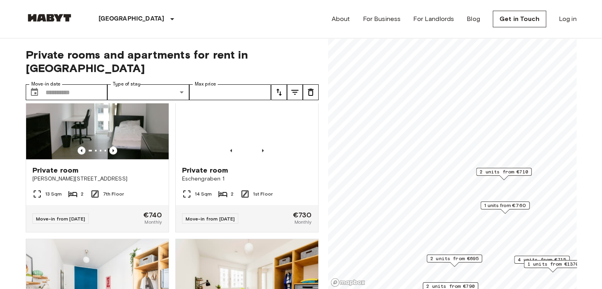
scroll to position [1108, 0]
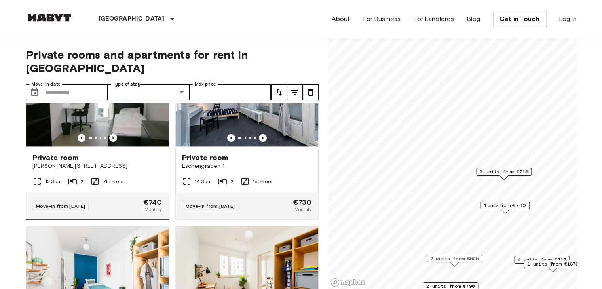
click at [121, 142] on div at bounding box center [97, 138] width 142 height 8
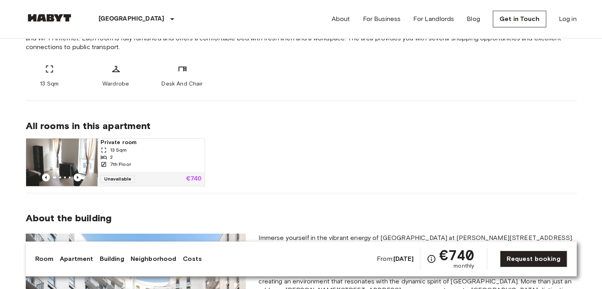
scroll to position [396, 0]
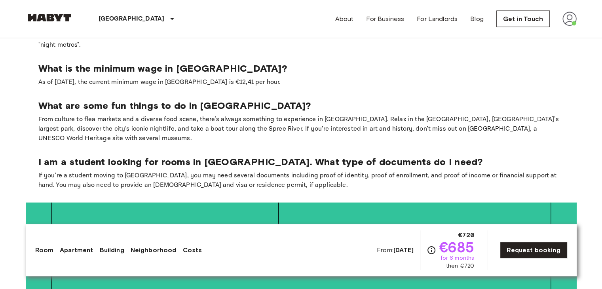
scroll to position [1770, 0]
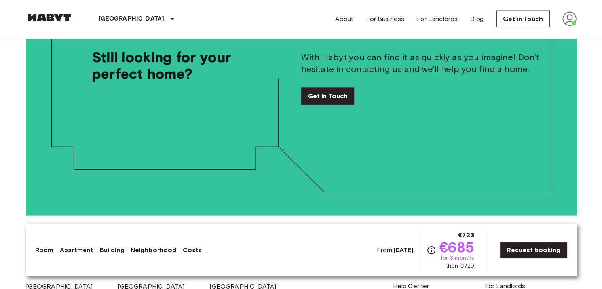
click at [469, 246] on span "€685" at bounding box center [456, 247] width 35 height 14
click at [435, 251] on icon "Check cost overview for full price breakdown. Please note that discounts apply …" at bounding box center [430, 249] width 9 height 9
click at [447, 253] on span "€685" at bounding box center [456, 247] width 35 height 14
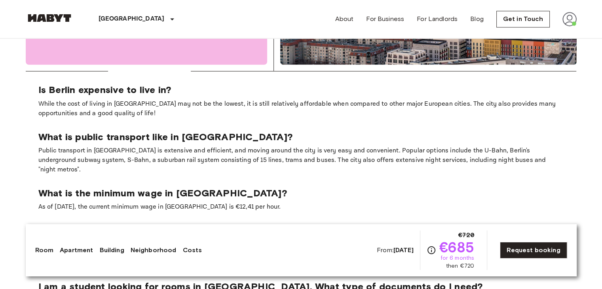
scroll to position [1453, 0]
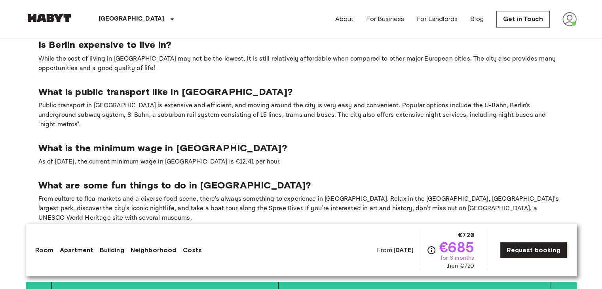
click at [555, 259] on div "From: [DATE] €720 €685 for 6 months then €720 Request booking" at bounding box center [472, 250] width 190 height 40
click at [548, 250] on link "Request booking" at bounding box center [533, 250] width 67 height 17
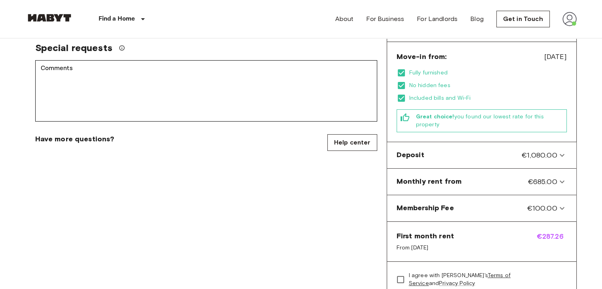
scroll to position [316, 0]
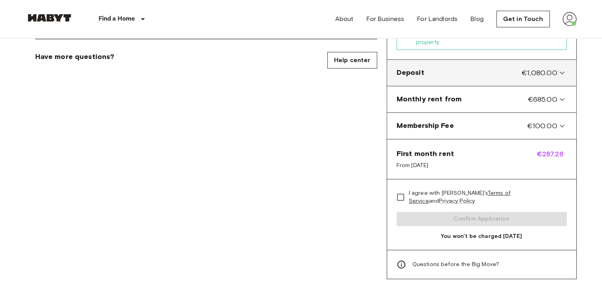
click at [561, 63] on div "Deposit €1,080.00" at bounding box center [481, 73] width 183 height 20
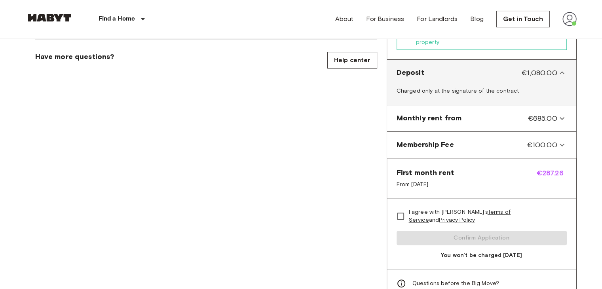
click at [561, 63] on div "Deposit €1,080.00" at bounding box center [481, 73] width 183 height 20
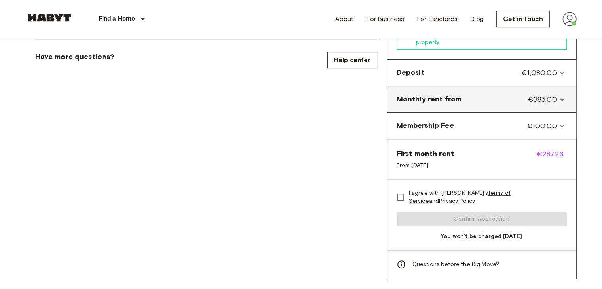
click at [565, 89] on from-panel "Monthly rent from €685.00" at bounding box center [481, 99] width 183 height 20
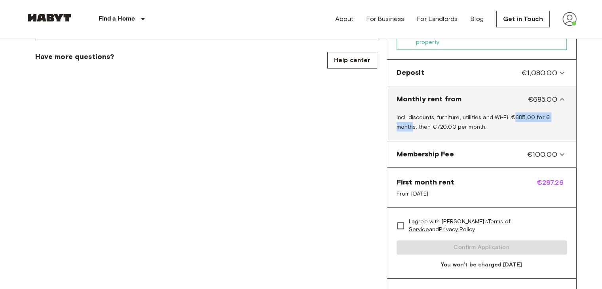
drag, startPoint x: 511, startPoint y: 102, endPoint x: 561, endPoint y: 100, distance: 49.9
click at [550, 114] on span "Incl. discounts, furniture, utilities and Wi-Fi. €685.00 for 6 months, then €72…" at bounding box center [472, 122] width 153 height 16
click at [500, 94] on div "Monthly rent from €685.00" at bounding box center [476, 99] width 161 height 10
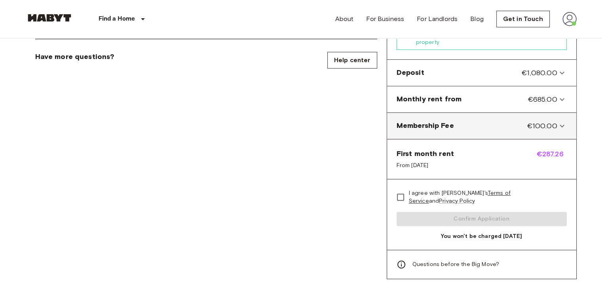
click at [527, 117] on Fee-panel "Membership Fee €100.00" at bounding box center [481, 126] width 183 height 20
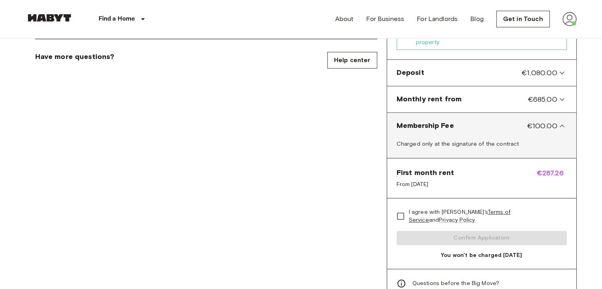
click at [527, 117] on Fee-panel "Membership Fee €100.00" at bounding box center [481, 126] width 183 height 20
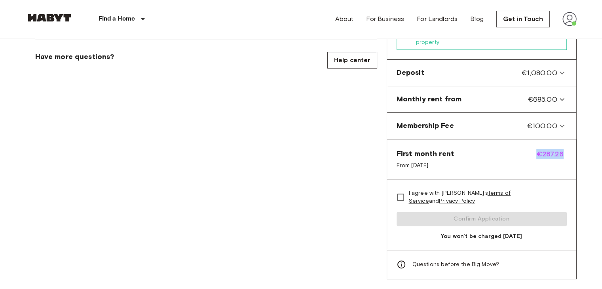
drag, startPoint x: 536, startPoint y: 136, endPoint x: 563, endPoint y: 138, distance: 26.2
click at [563, 149] on span "€287.26" at bounding box center [551, 159] width 30 height 21
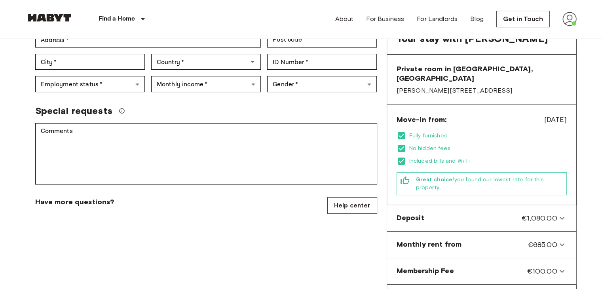
scroll to position [158, 0]
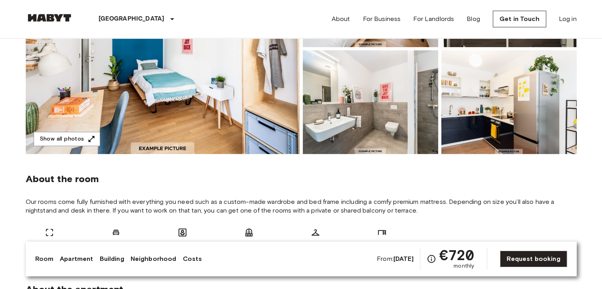
scroll to position [79, 0]
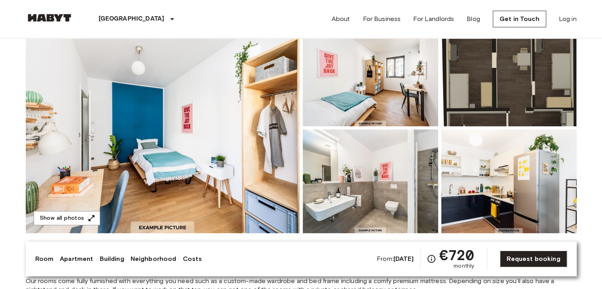
click at [502, 71] on img at bounding box center [508, 75] width 135 height 104
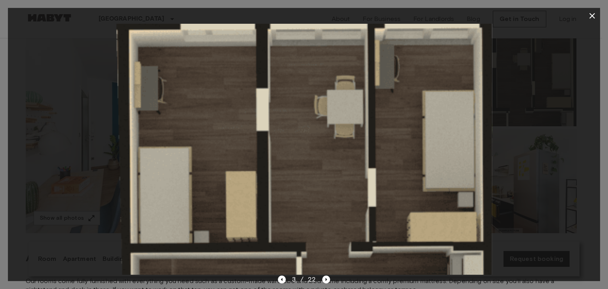
click at [591, 19] on icon "button" at bounding box center [591, 15] width 9 height 9
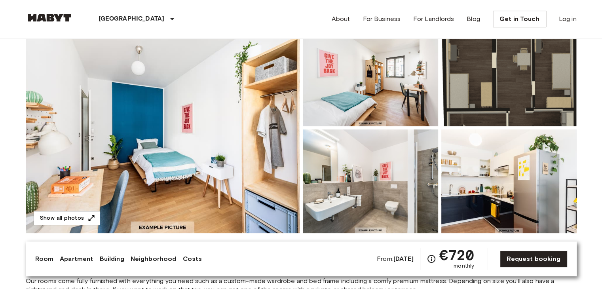
click at [518, 78] on img at bounding box center [508, 75] width 135 height 104
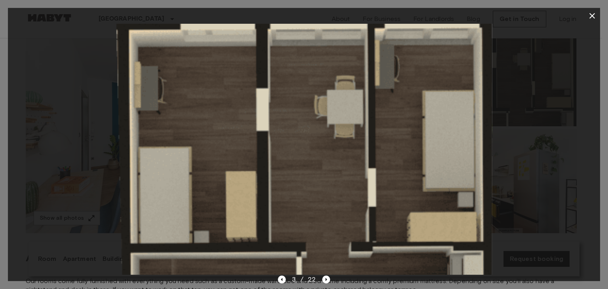
click at [592, 16] on icon "button" at bounding box center [592, 16] width 6 height 6
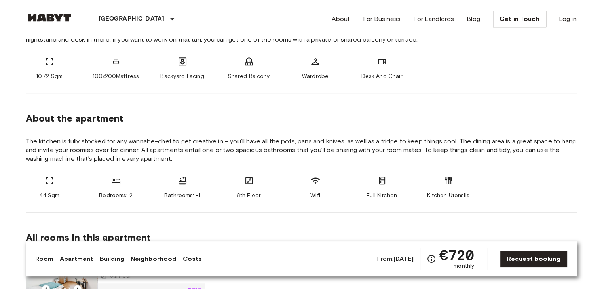
scroll to position [316, 0]
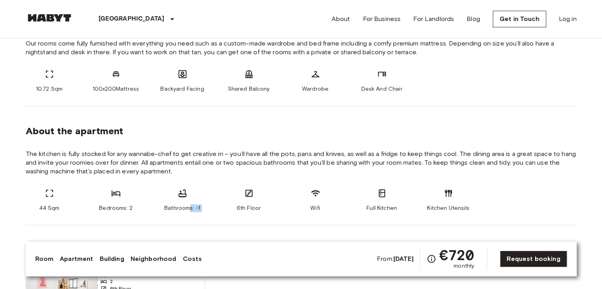
drag, startPoint x: 189, startPoint y: 210, endPoint x: 218, endPoint y: 211, distance: 28.5
click at [218, 211] on div "44 Sqm Bedrooms: 2 Bathrooms: -1 6th Floor Wifi Full Kitchen Kitchen Utensils" at bounding box center [301, 200] width 551 height 24
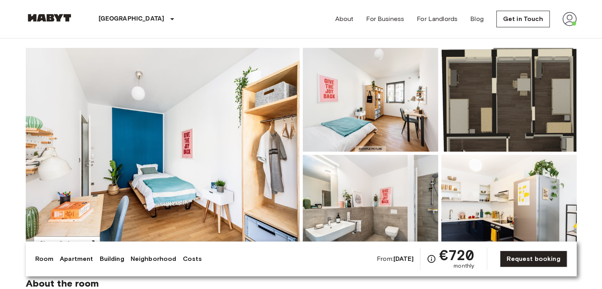
scroll to position [0, 0]
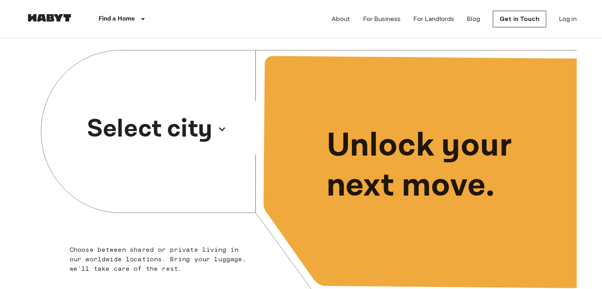
click at [162, 134] on p "Select city" at bounding box center [149, 129] width 125 height 38
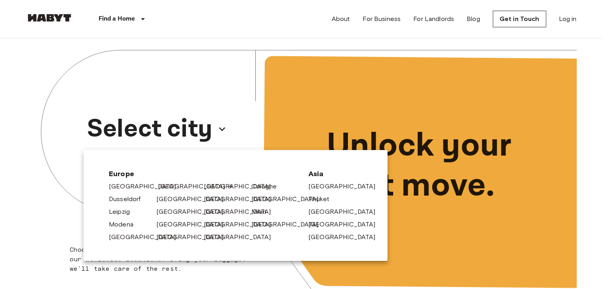
click at [163, 188] on link "[GEOGRAPHIC_DATA]" at bounding box center [195, 186] width 75 height 9
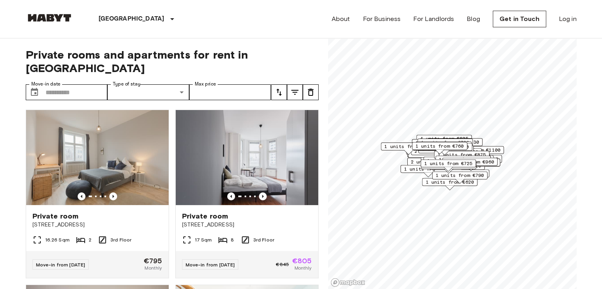
click at [279, 87] on icon "tune" at bounding box center [278, 91] width 9 height 9
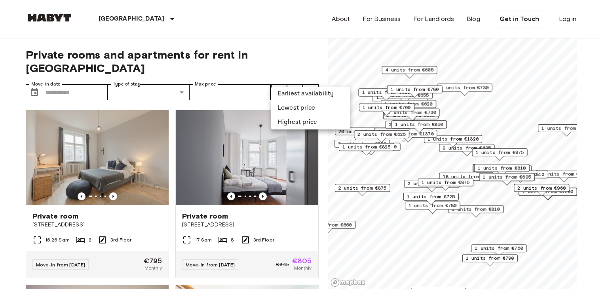
click at [298, 81] on div at bounding box center [304, 144] width 608 height 289
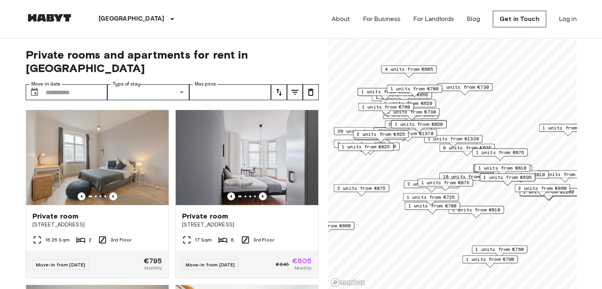
click at [298, 87] on icon "tune" at bounding box center [294, 91] width 9 height 9
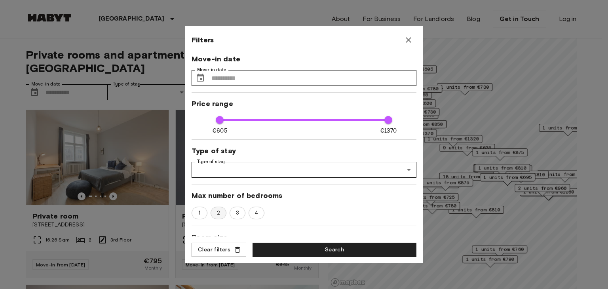
click at [212, 217] on div "2" at bounding box center [218, 213] width 16 height 13
type input "****"
type input "**"
click at [14, 186] on div at bounding box center [304, 144] width 608 height 289
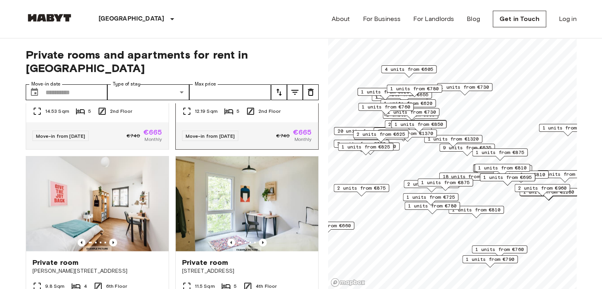
scroll to position [1769, 0]
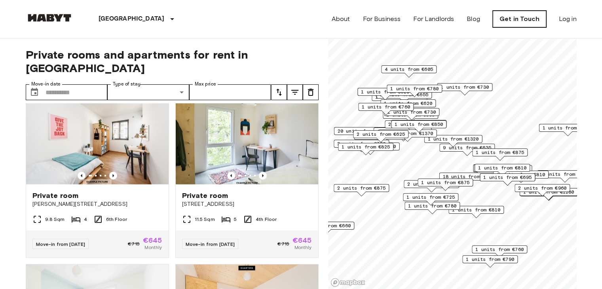
click at [532, 21] on link "Get in Touch" at bounding box center [519, 19] width 53 height 17
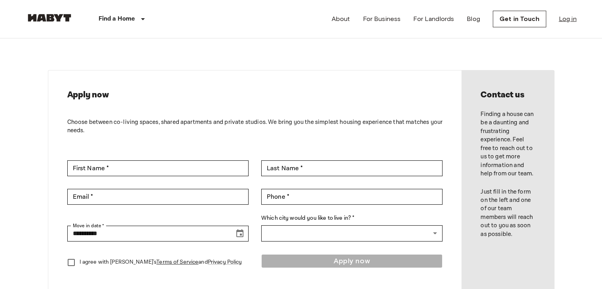
click at [566, 21] on link "Log in" at bounding box center [568, 18] width 18 height 9
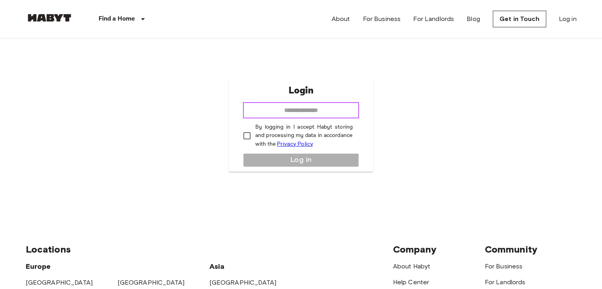
click at [320, 111] on input "email" at bounding box center [301, 110] width 116 height 16
click at [456, 133] on div "Login ​ By logging in I accept Habyt storing and processing my data in accordan…" at bounding box center [301, 124] width 551 height 173
click at [271, 111] on input "email" at bounding box center [301, 110] width 116 height 16
type input "**********"
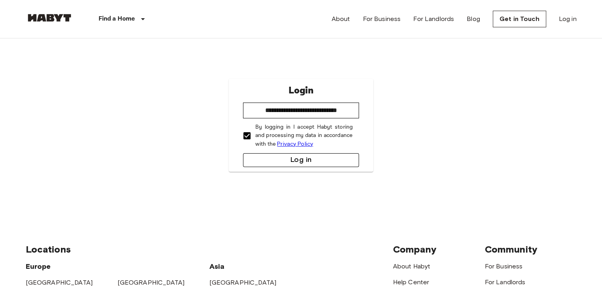
click at [285, 159] on button "Log in" at bounding box center [301, 160] width 116 height 14
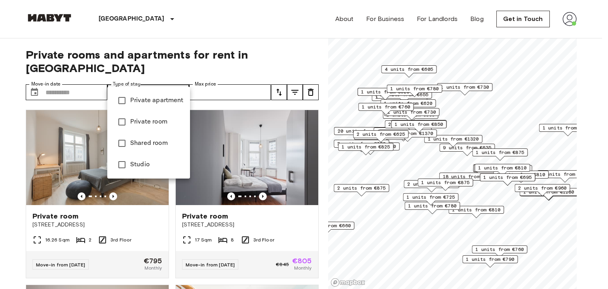
type input "**********"
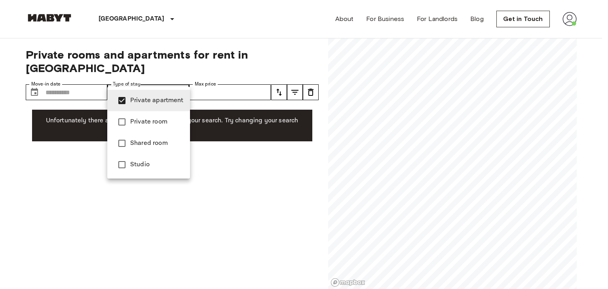
click at [256, 160] on div at bounding box center [304, 144] width 608 height 289
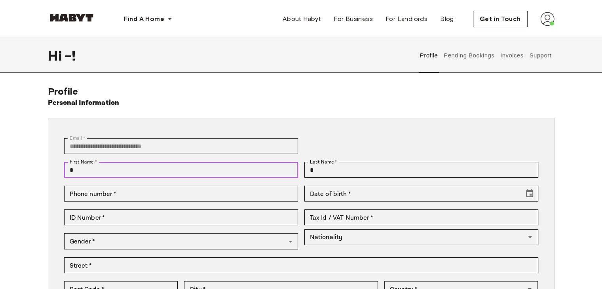
click at [136, 174] on input "*" at bounding box center [181, 170] width 234 height 16
type input "*******"
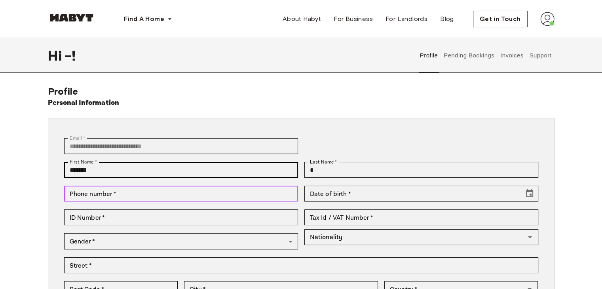
type input "**********"
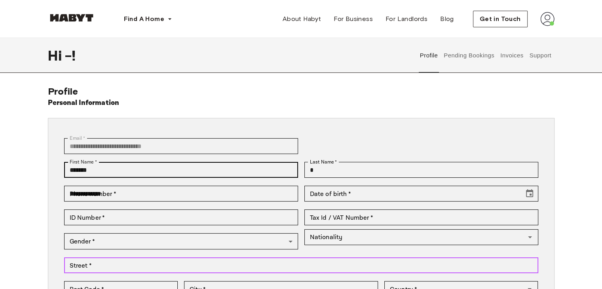
type input "**********"
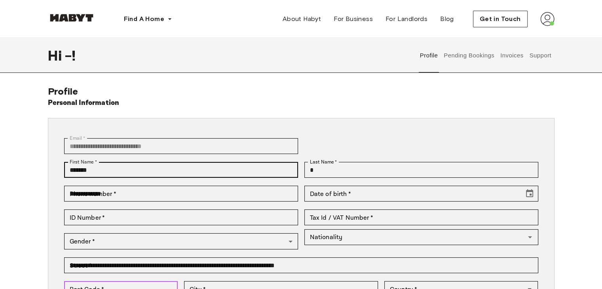
type input "******"
type input "*********"
type input "*****"
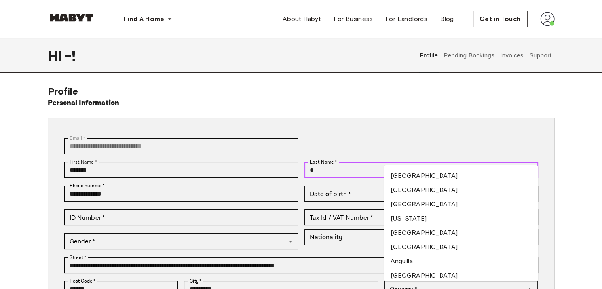
click at [347, 170] on input "*" at bounding box center [421, 170] width 234 height 16
type input "*"
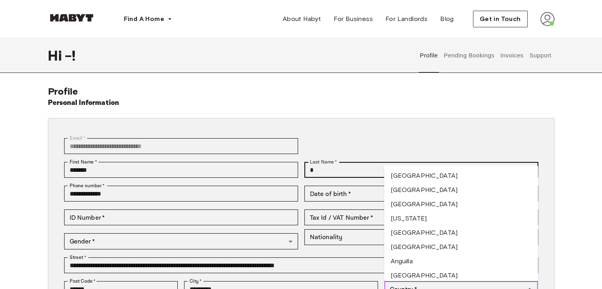
type input "*****"
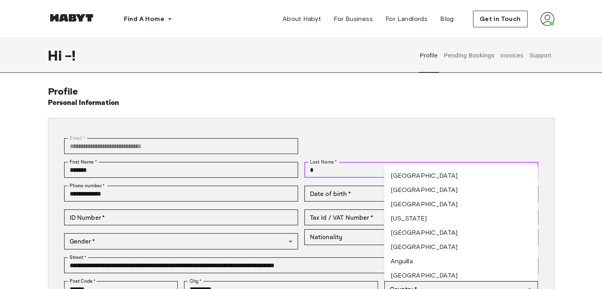
click at [330, 166] on input "*" at bounding box center [421, 170] width 234 height 16
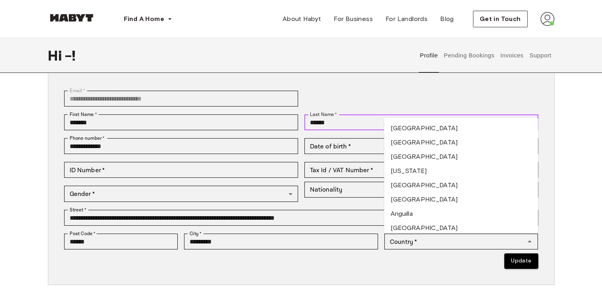
scroll to position [79, 0]
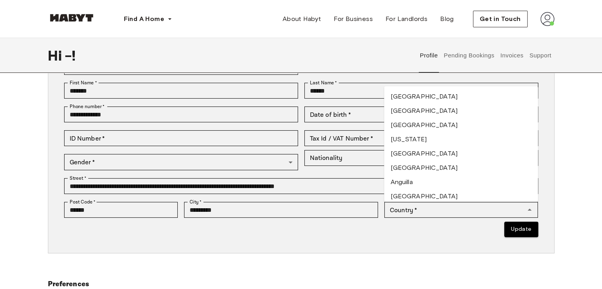
click at [293, 260] on div "**********" at bounding box center [301, 157] width 506 height 303
drag, startPoint x: 344, startPoint y: 89, endPoint x: 322, endPoint y: 89, distance: 22.6
click at [322, 89] on input "******" at bounding box center [421, 91] width 234 height 16
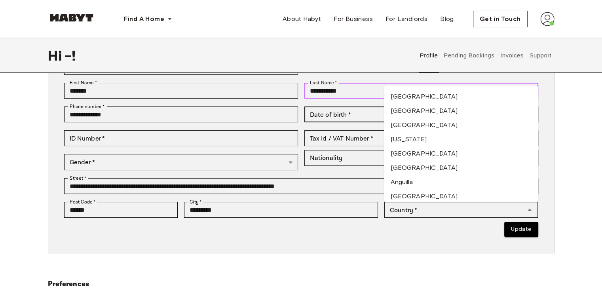
type input "**********"
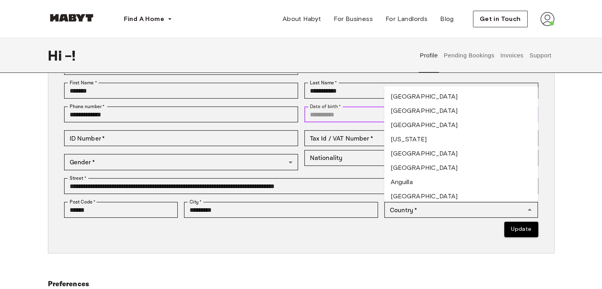
click at [341, 112] on input "Date of birth   *" at bounding box center [411, 114] width 214 height 16
type input "**********"
click at [259, 224] on p "Update" at bounding box center [301, 229] width 474 height 15
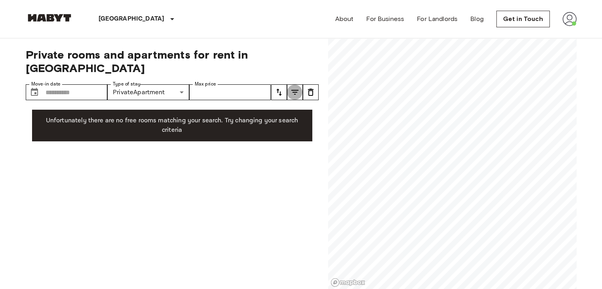
click at [296, 84] on button "tune" at bounding box center [295, 92] width 16 height 16
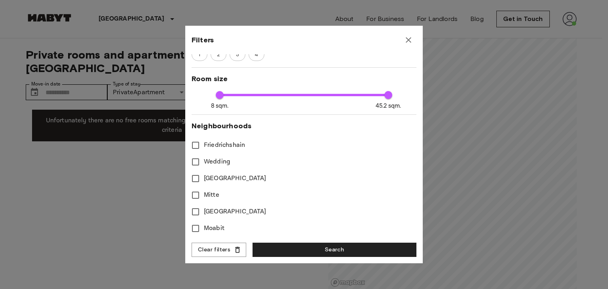
scroll to position [314, 0]
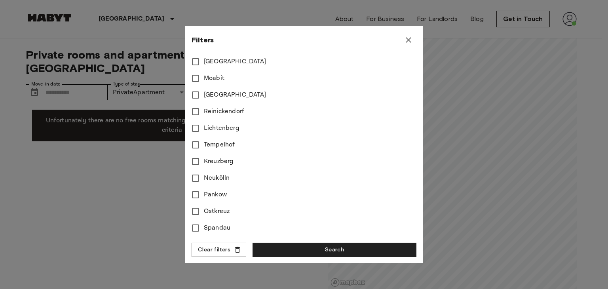
click at [411, 41] on icon "button" at bounding box center [408, 39] width 9 height 9
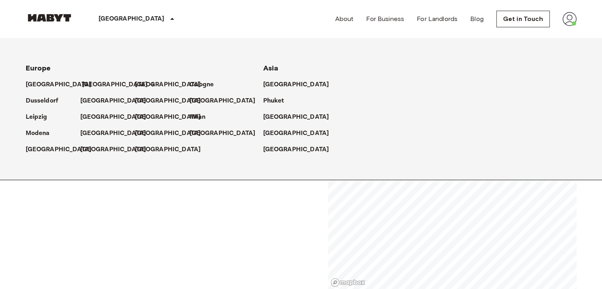
click at [90, 87] on p "[GEOGRAPHIC_DATA]" at bounding box center [115, 84] width 66 height 9
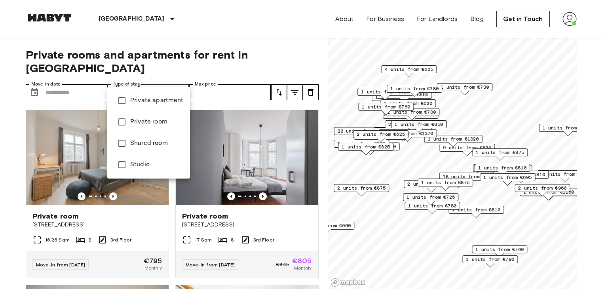
click at [282, 81] on div at bounding box center [304, 144] width 608 height 289
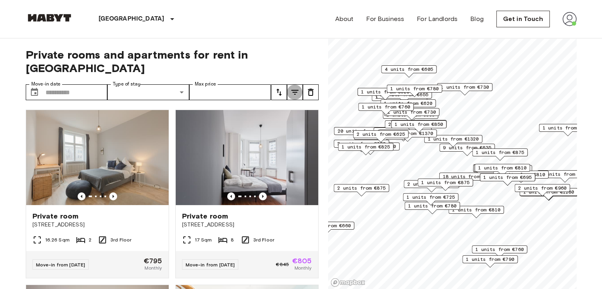
click at [288, 84] on button "tune" at bounding box center [295, 92] width 16 height 16
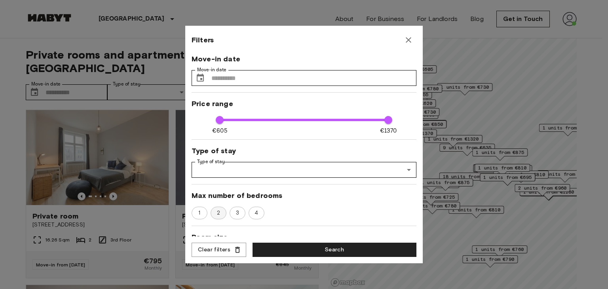
click at [221, 216] on span "2" at bounding box center [218, 213] width 12 height 8
type input "****"
type input "**"
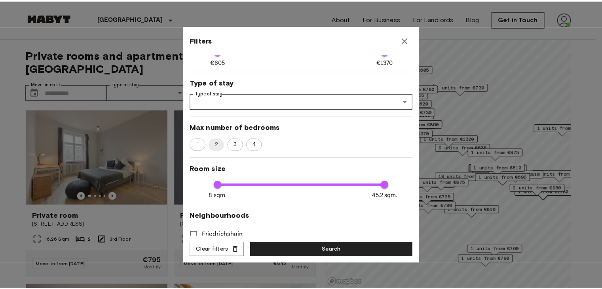
scroll to position [79, 0]
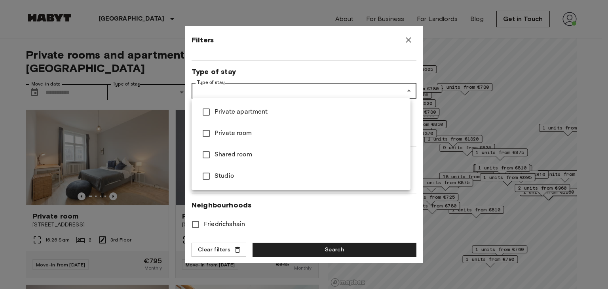
type input "****"
type input "**********"
type input "**"
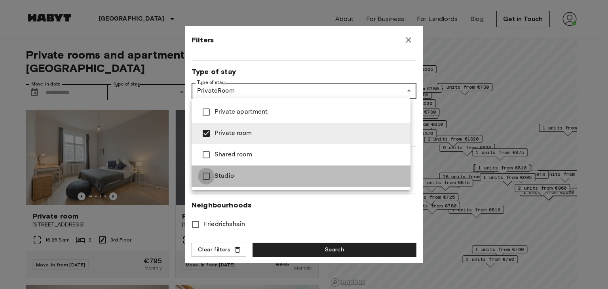
type input "****"
type input "**********"
type input "**"
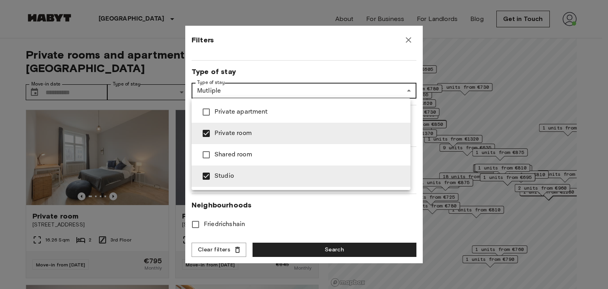
click at [288, 245] on div at bounding box center [304, 144] width 608 height 289
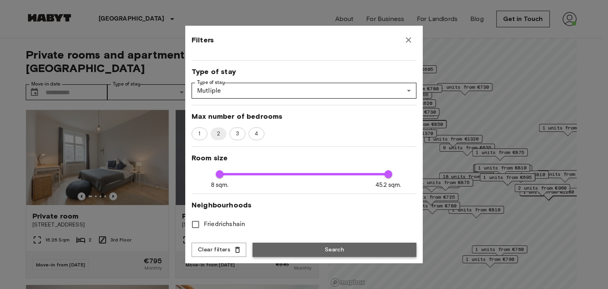
click at [282, 249] on button "Search" at bounding box center [334, 250] width 164 height 15
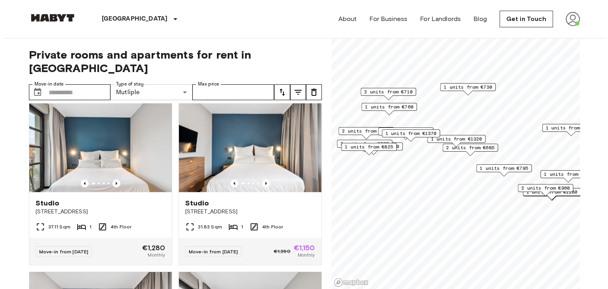
scroll to position [709, 0]
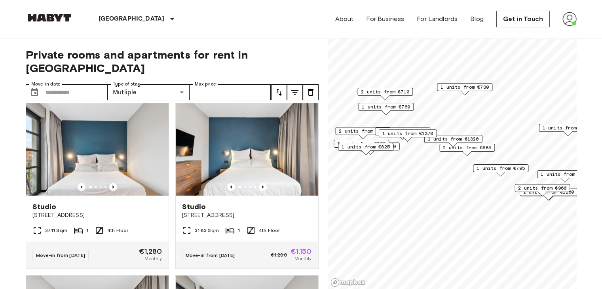
click at [130, 81] on label "Type of stay" at bounding box center [127, 84] width 28 height 7
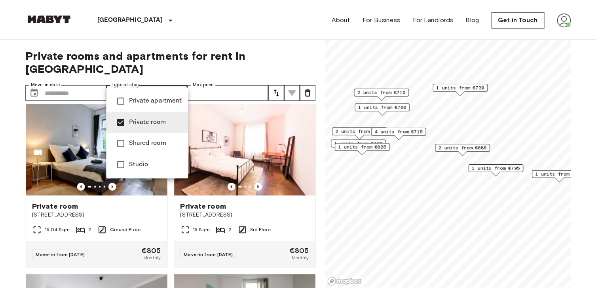
scroll to position [351, 0]
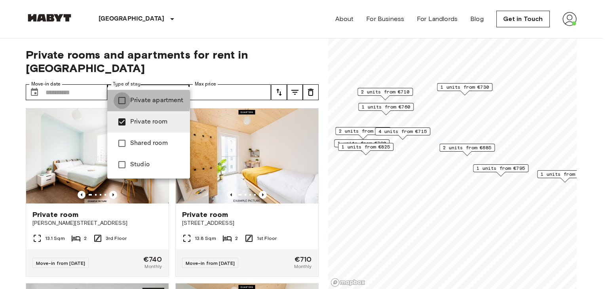
type input "**********"
click at [318, 206] on div at bounding box center [304, 144] width 608 height 289
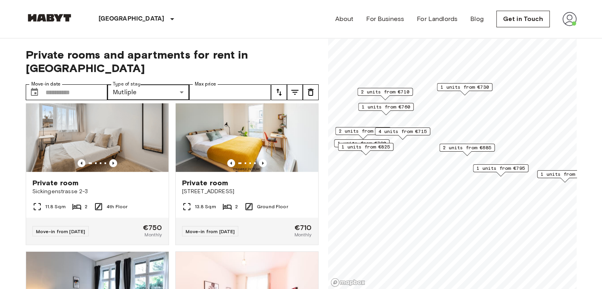
scroll to position [589, 0]
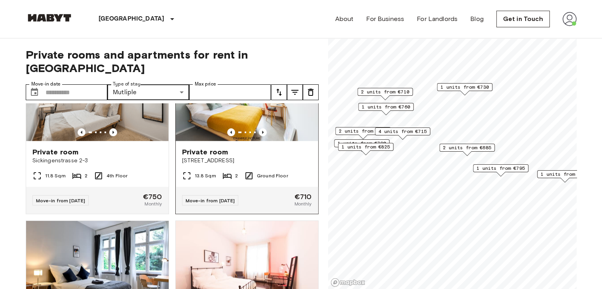
click at [214, 157] on span "[STREET_ADDRESS]" at bounding box center [247, 161] width 130 height 8
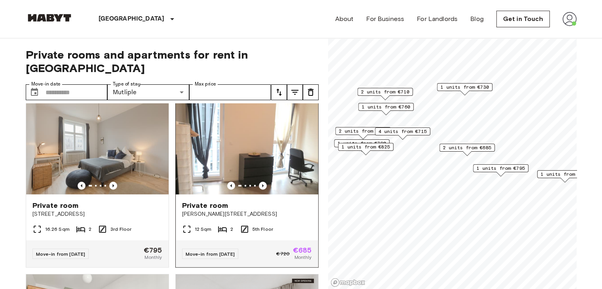
scroll to position [0, 0]
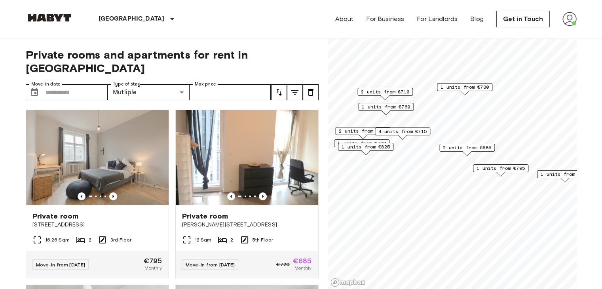
click at [576, 19] on img at bounding box center [569, 19] width 14 height 14
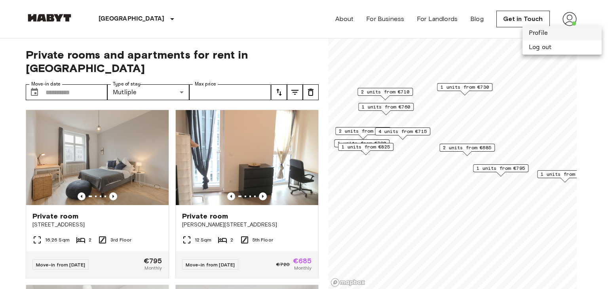
click at [546, 32] on li "Profile" at bounding box center [561, 33] width 79 height 14
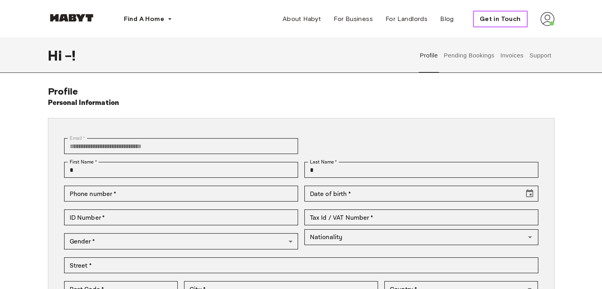
click at [477, 21] on button "Get in Touch" at bounding box center [500, 19] width 55 height 17
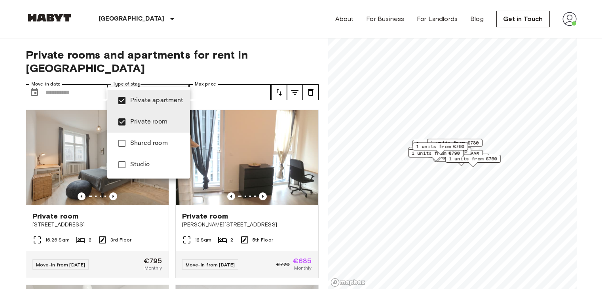
type input "**********"
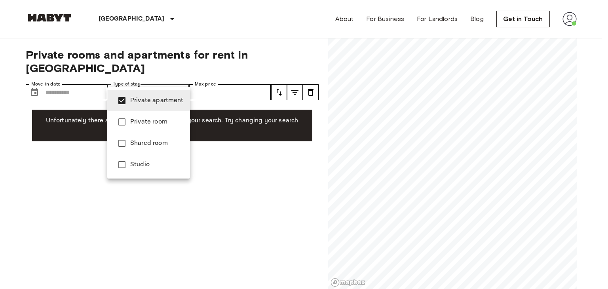
click at [148, 96] on span "Private apartment" at bounding box center [156, 100] width 53 height 9
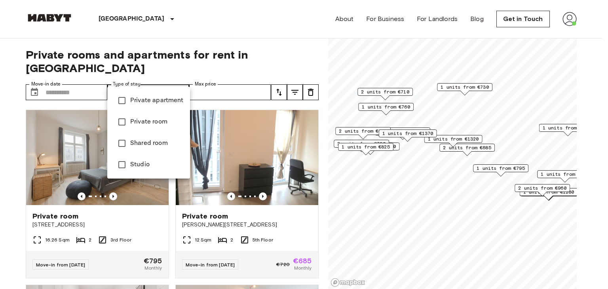
click at [148, 96] on span "Private apartment" at bounding box center [156, 100] width 53 height 9
type input "**********"
